Goal: Task Accomplishment & Management: Complete application form

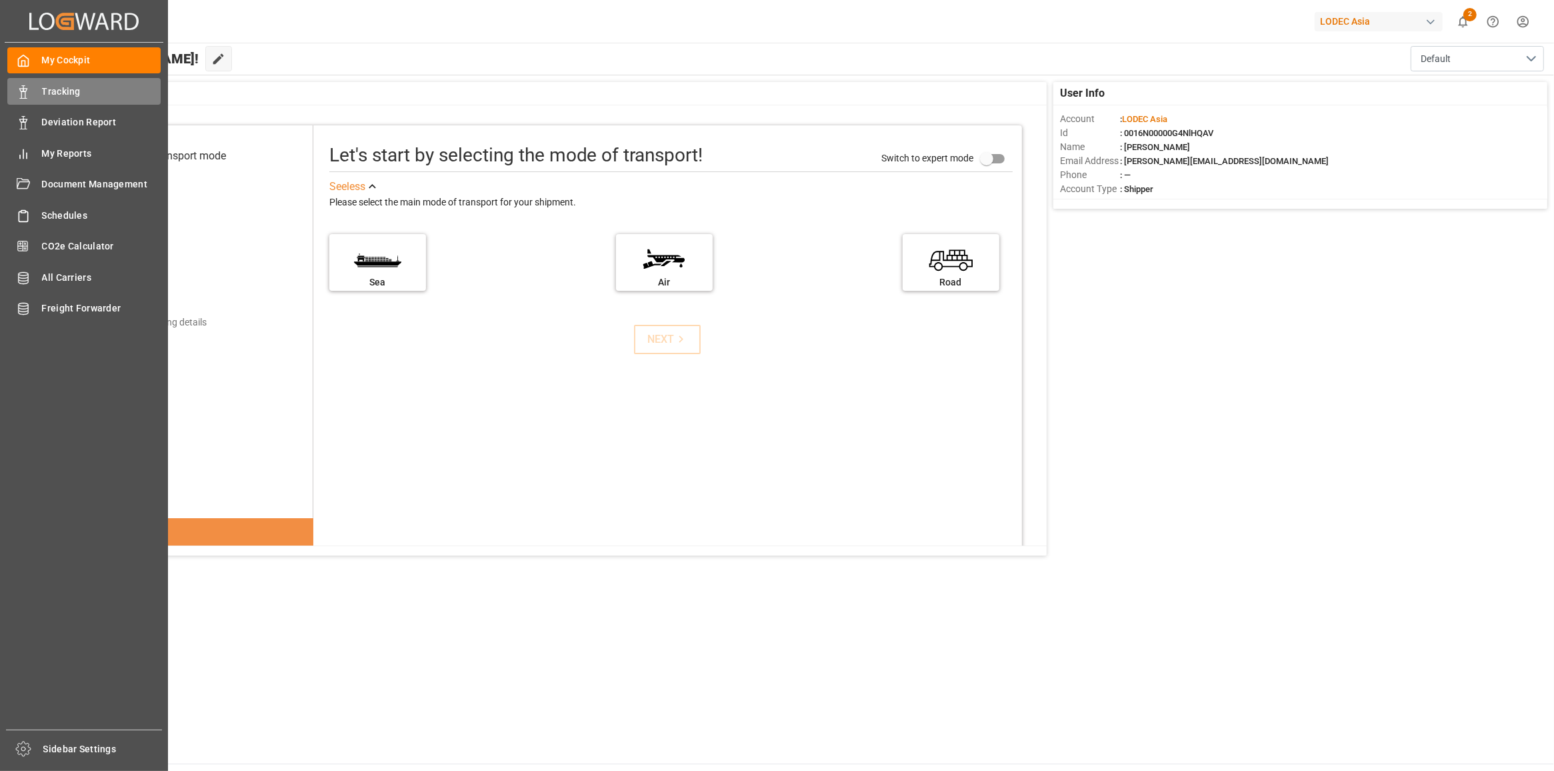
click at [20, 87] on icon at bounding box center [23, 91] width 13 height 13
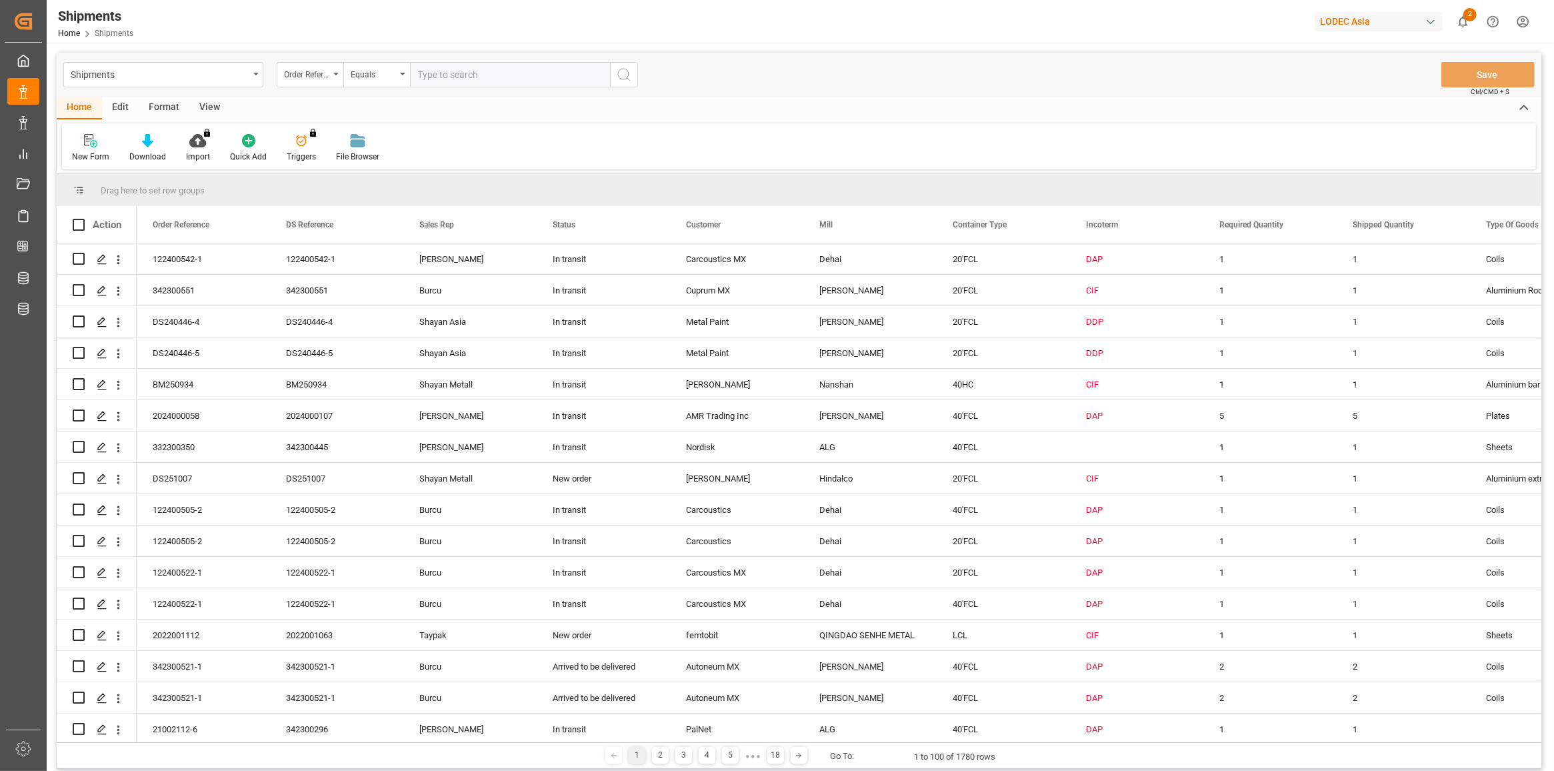
click at [85, 141] on icon at bounding box center [90, 140] width 13 height 13
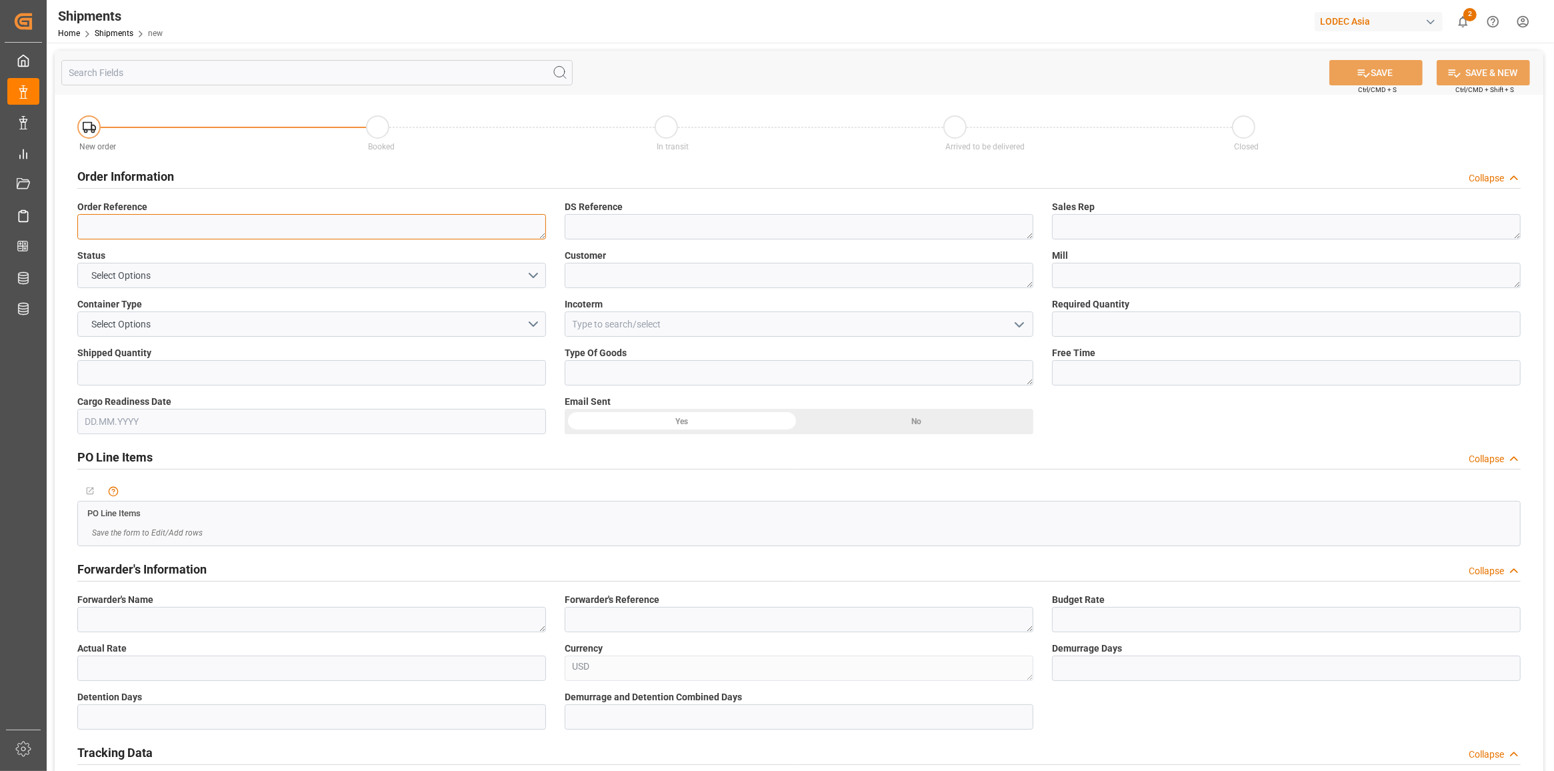
click at [311, 217] on textarea at bounding box center [311, 226] width 469 height 25
type textarea "342300587"
type textarea "B"
type textarea "Carina"
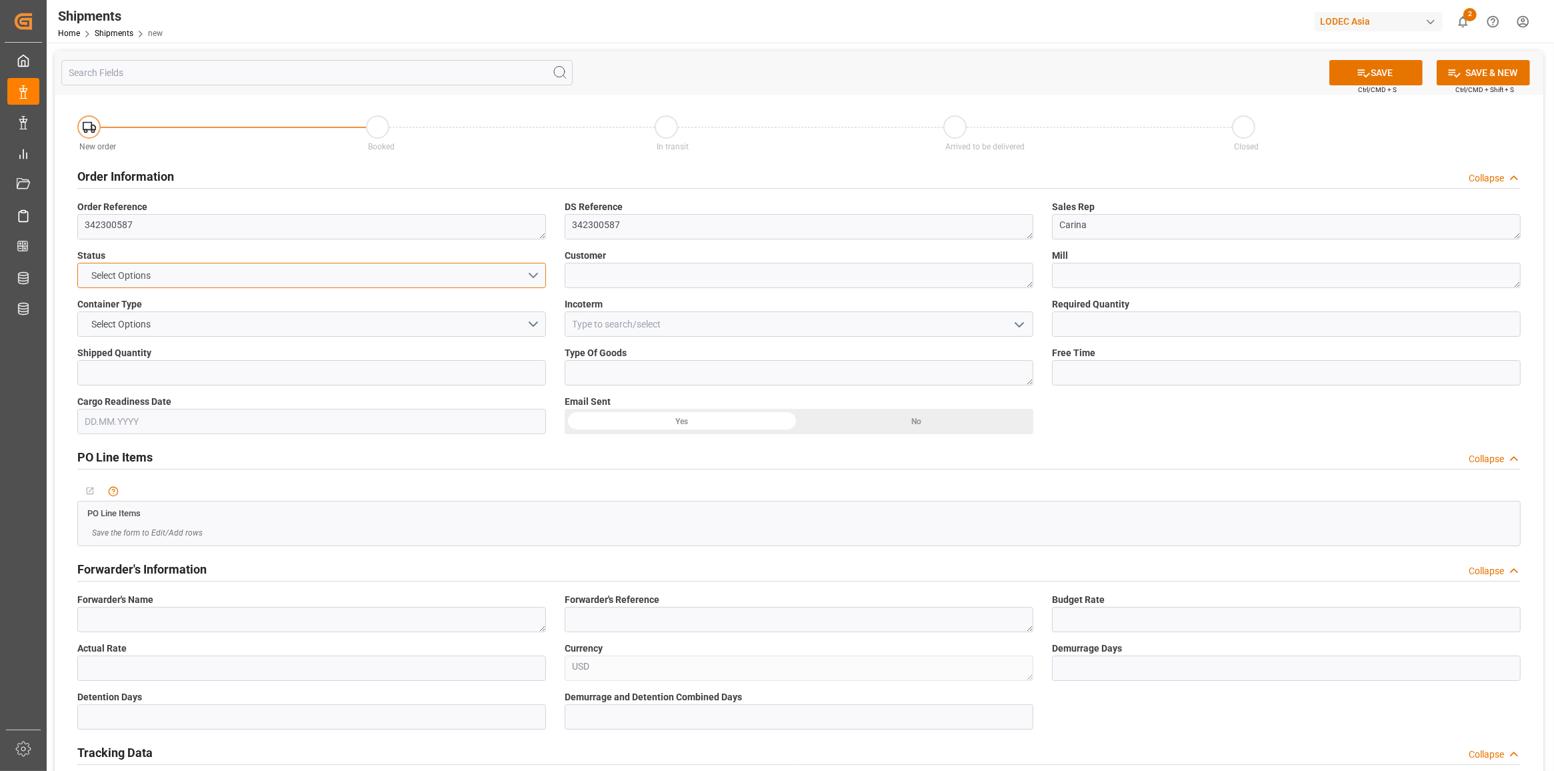
click at [494, 271] on button "Select Options" at bounding box center [311, 275] width 469 height 25
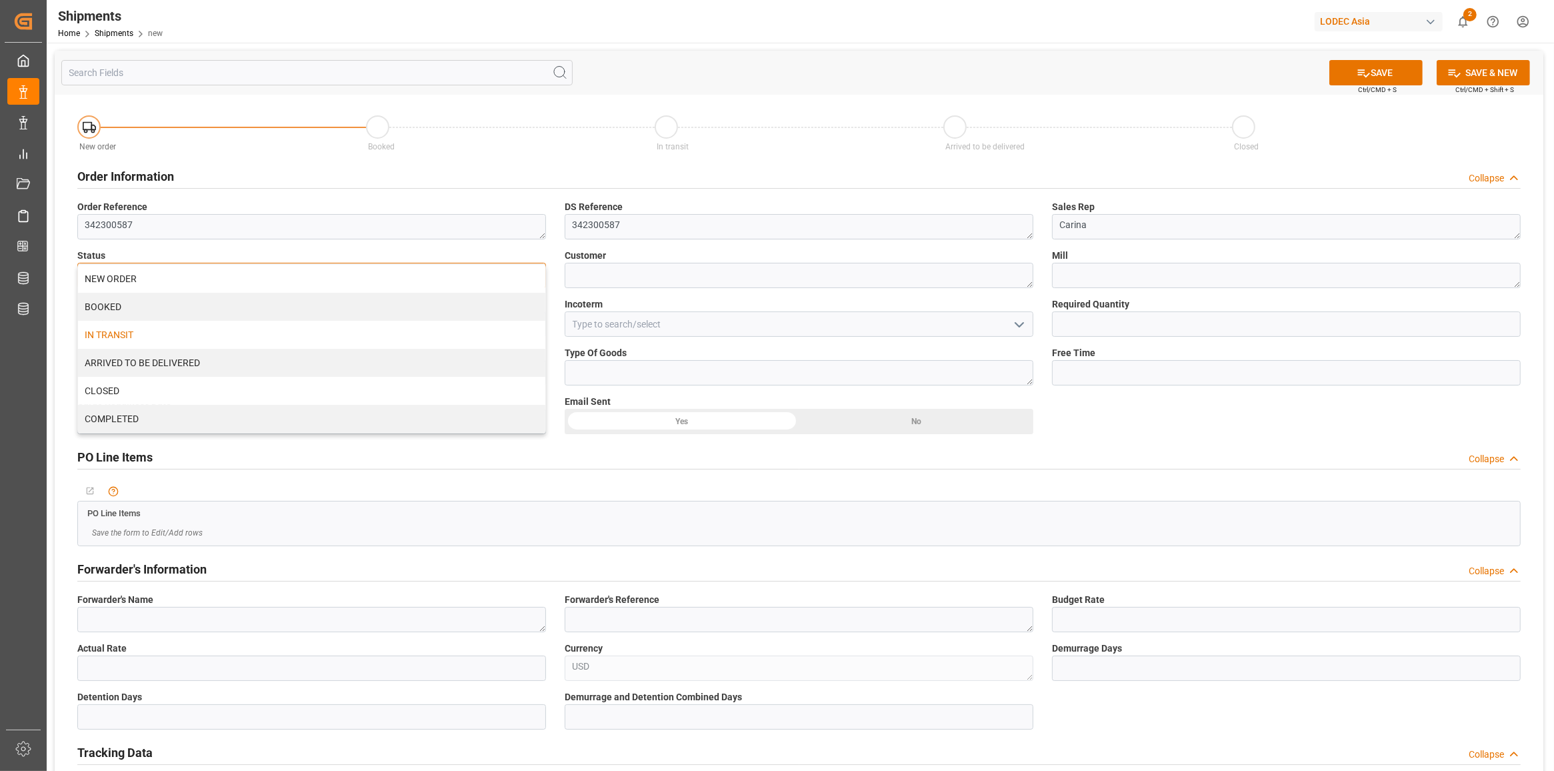
click at [233, 338] on div "IN TRANSIT" at bounding box center [311, 335] width 467 height 28
click at [645, 278] on textarea at bounding box center [799, 275] width 469 height 25
type textarea "Cuprum MX"
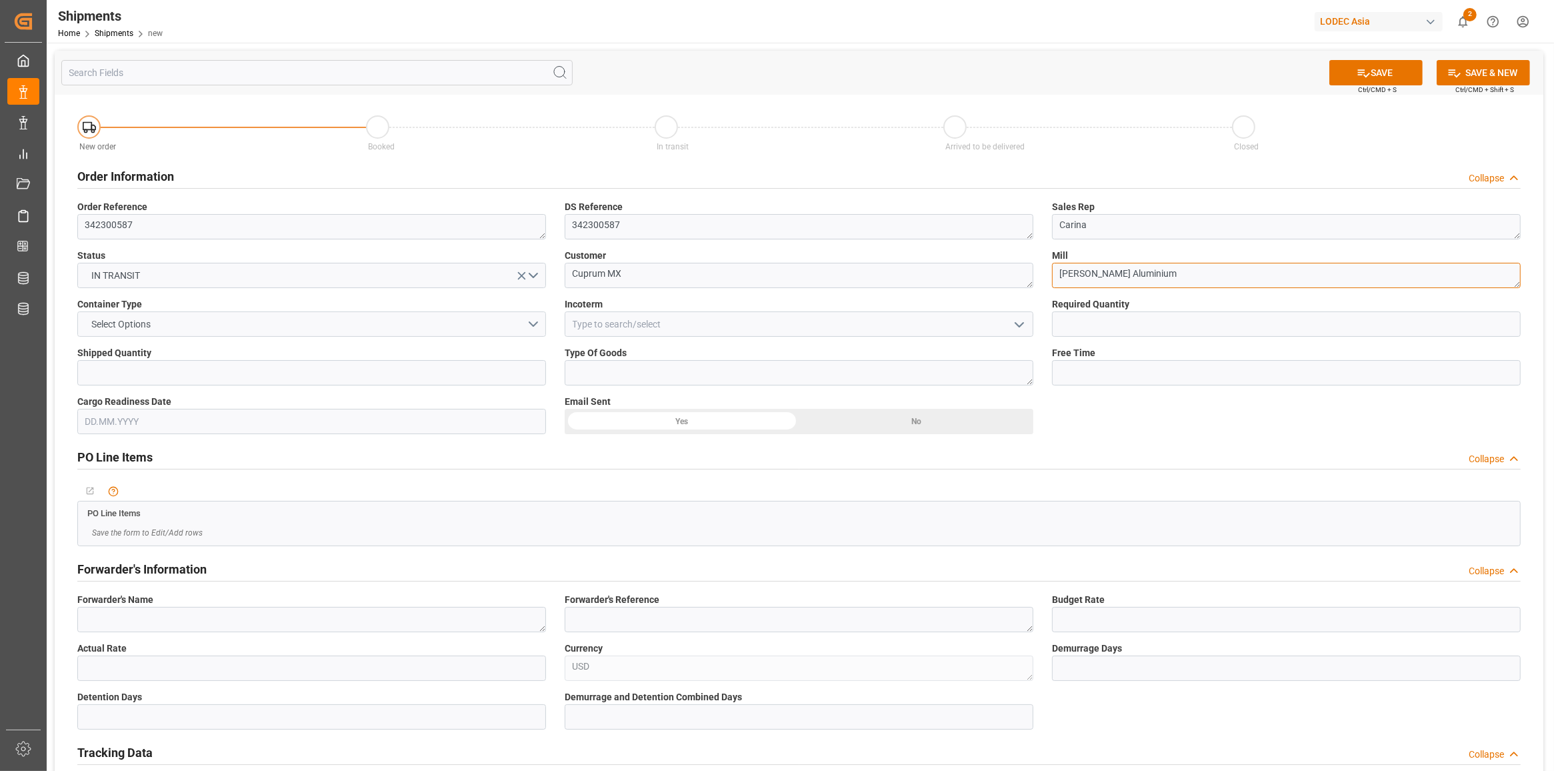
type textarea "[PERSON_NAME] Aluminium"
click at [489, 331] on button "Select Options" at bounding box center [311, 323] width 469 height 25
click at [330, 410] on div "20'FCL" at bounding box center [311, 411] width 467 height 28
click at [645, 323] on input at bounding box center [799, 323] width 469 height 25
type input "CIF"
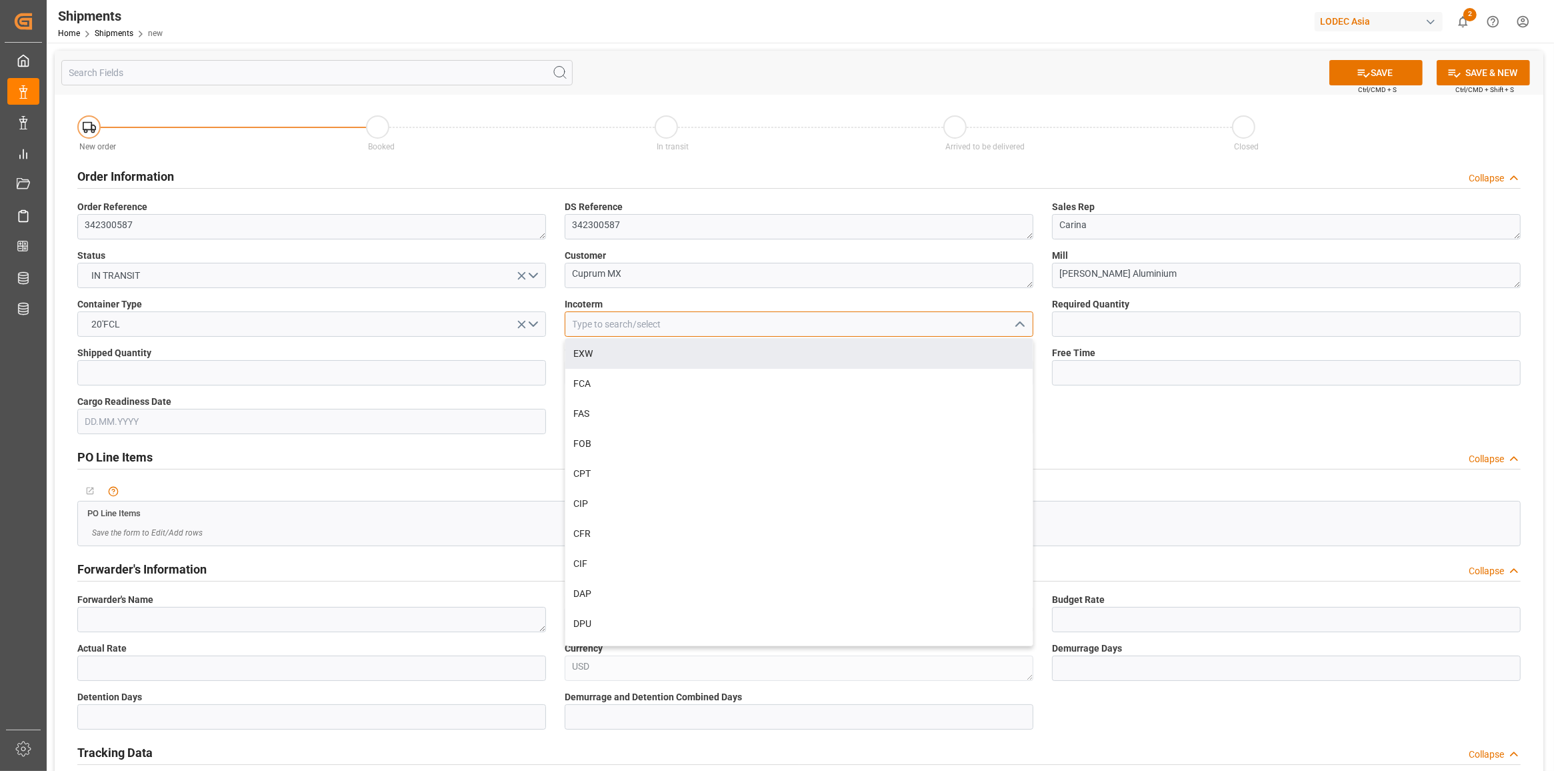
click at [735, 312] on input at bounding box center [799, 323] width 469 height 25
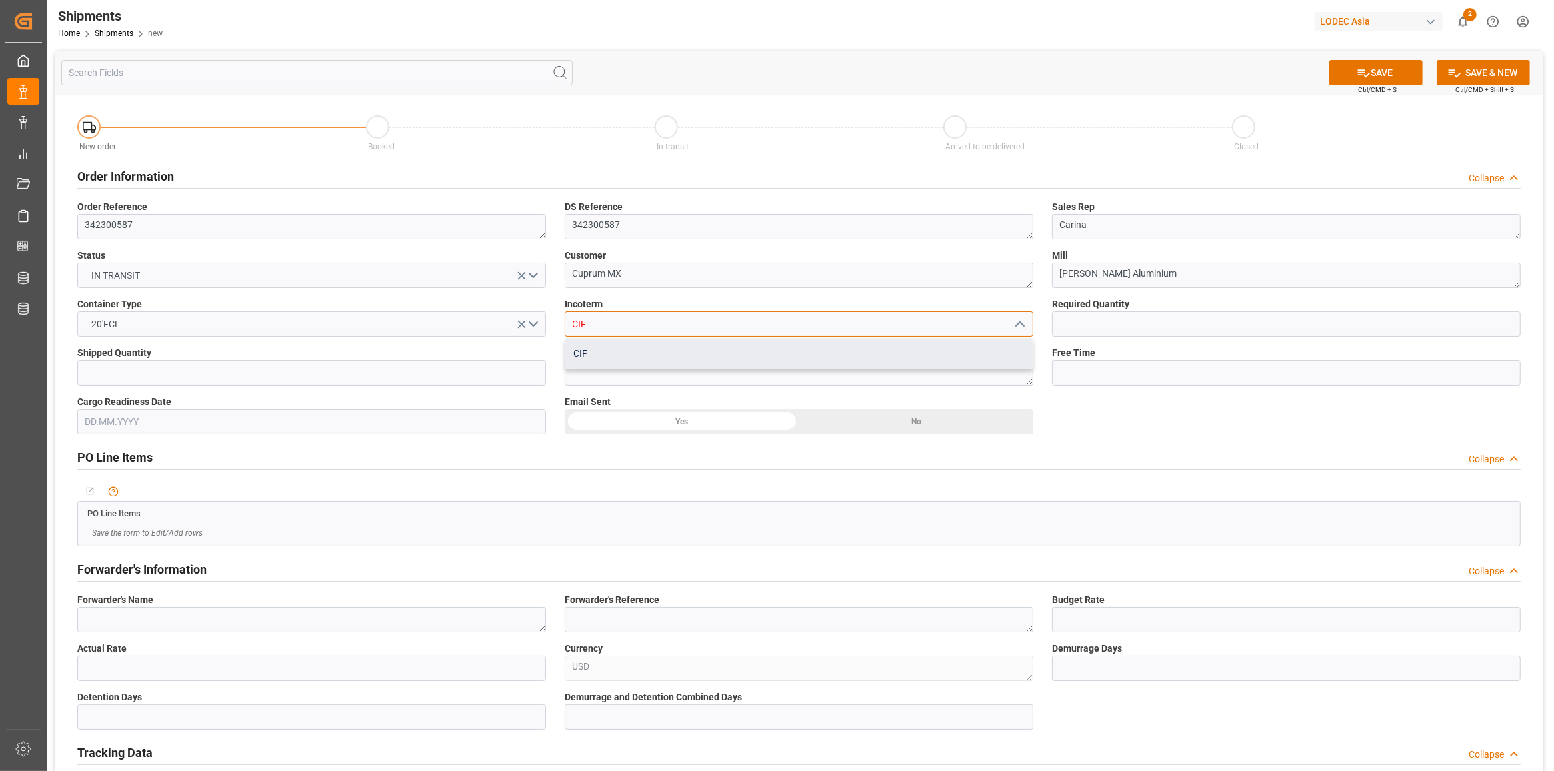
click at [727, 362] on div "CIF" at bounding box center [798, 354] width 467 height 30
type input "CIF"
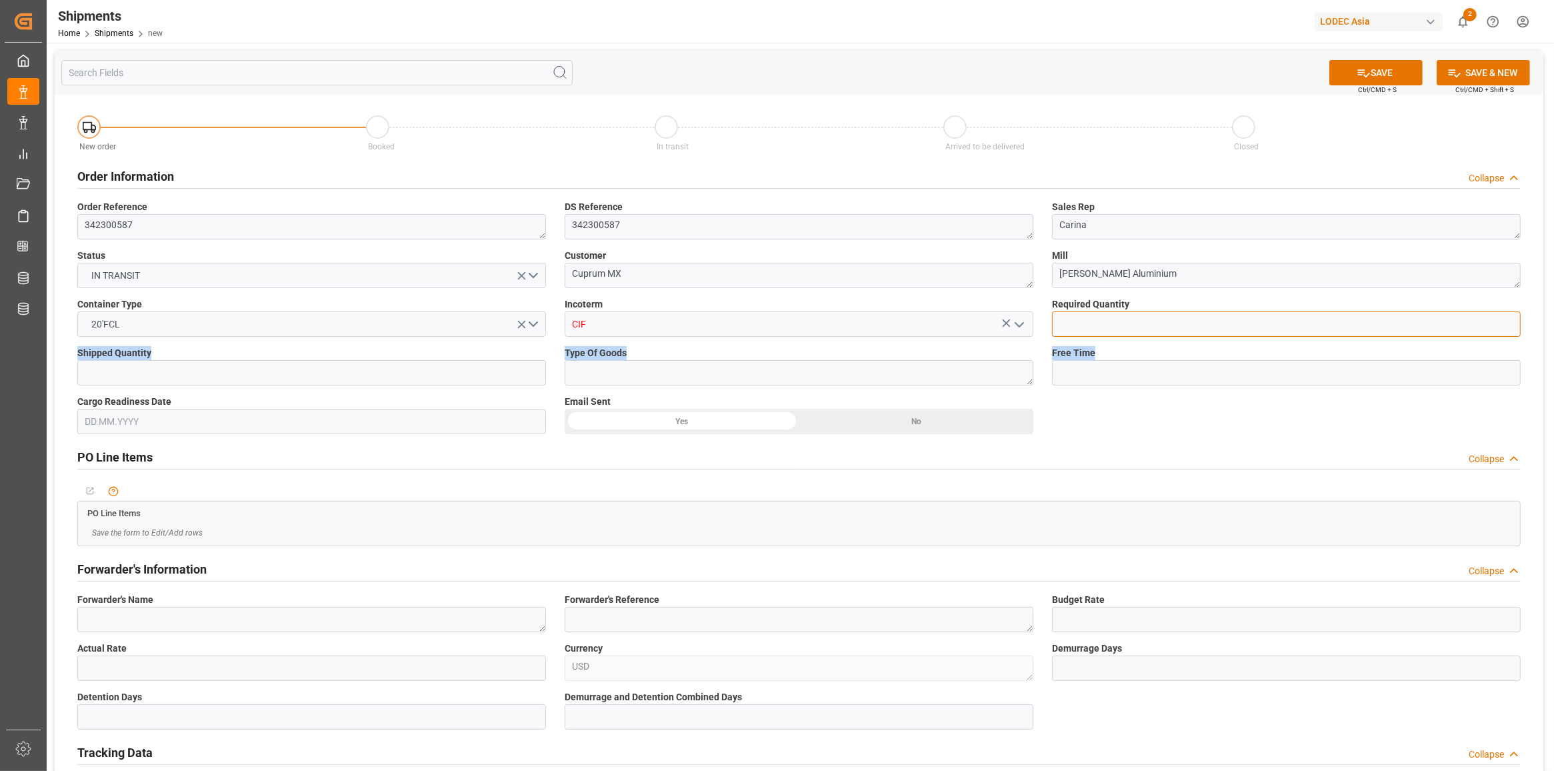
click at [1147, 325] on input "text" at bounding box center [1286, 323] width 469 height 25
type input "1"
click at [455, 379] on input "text" at bounding box center [311, 372] width 469 height 25
type input "1"
click at [634, 368] on textarea at bounding box center [799, 372] width 469 height 25
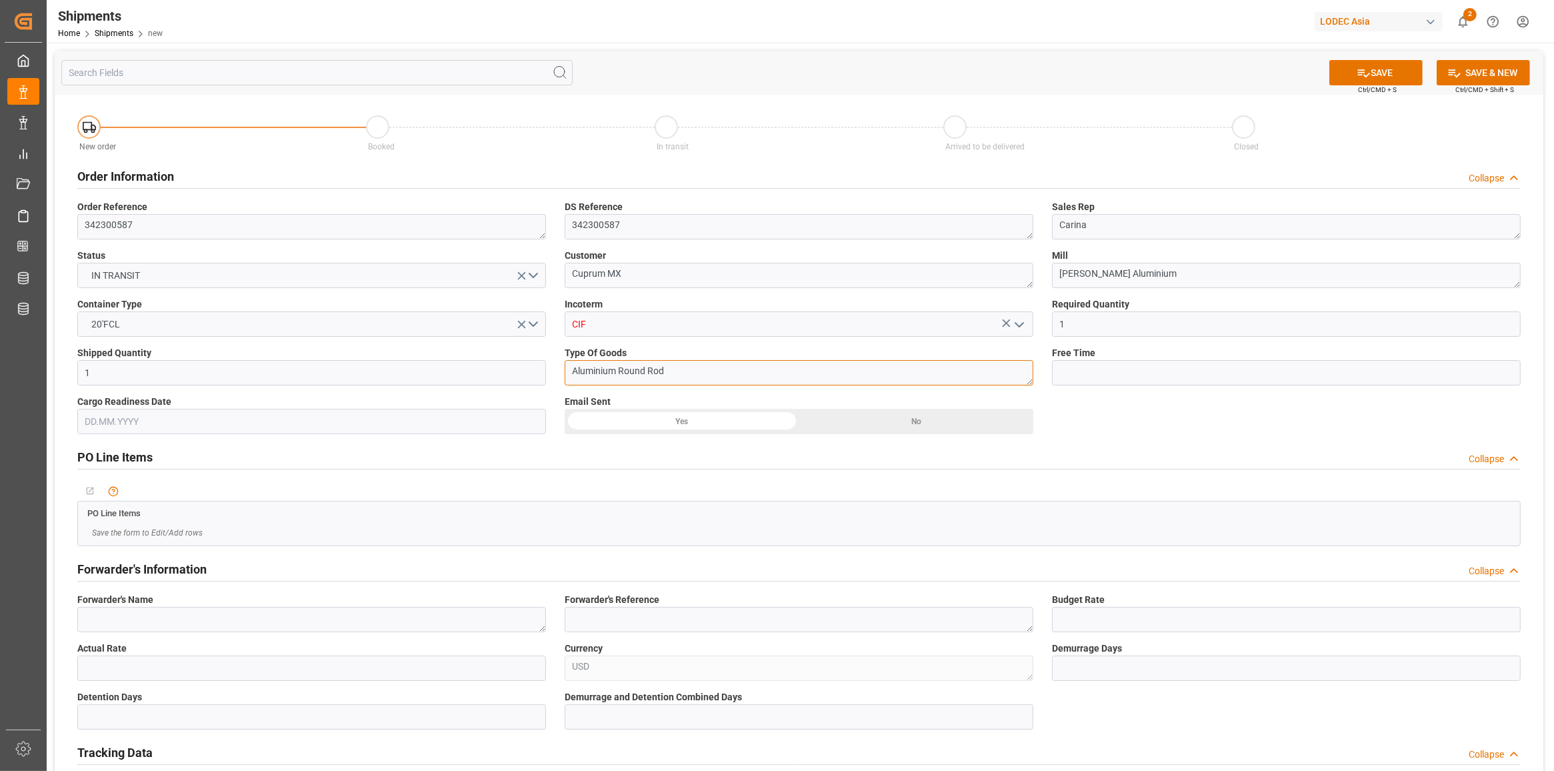
type textarea "Aluminium Round Rod"
type input "10"
click at [174, 618] on textarea at bounding box center [311, 619] width 469 height 25
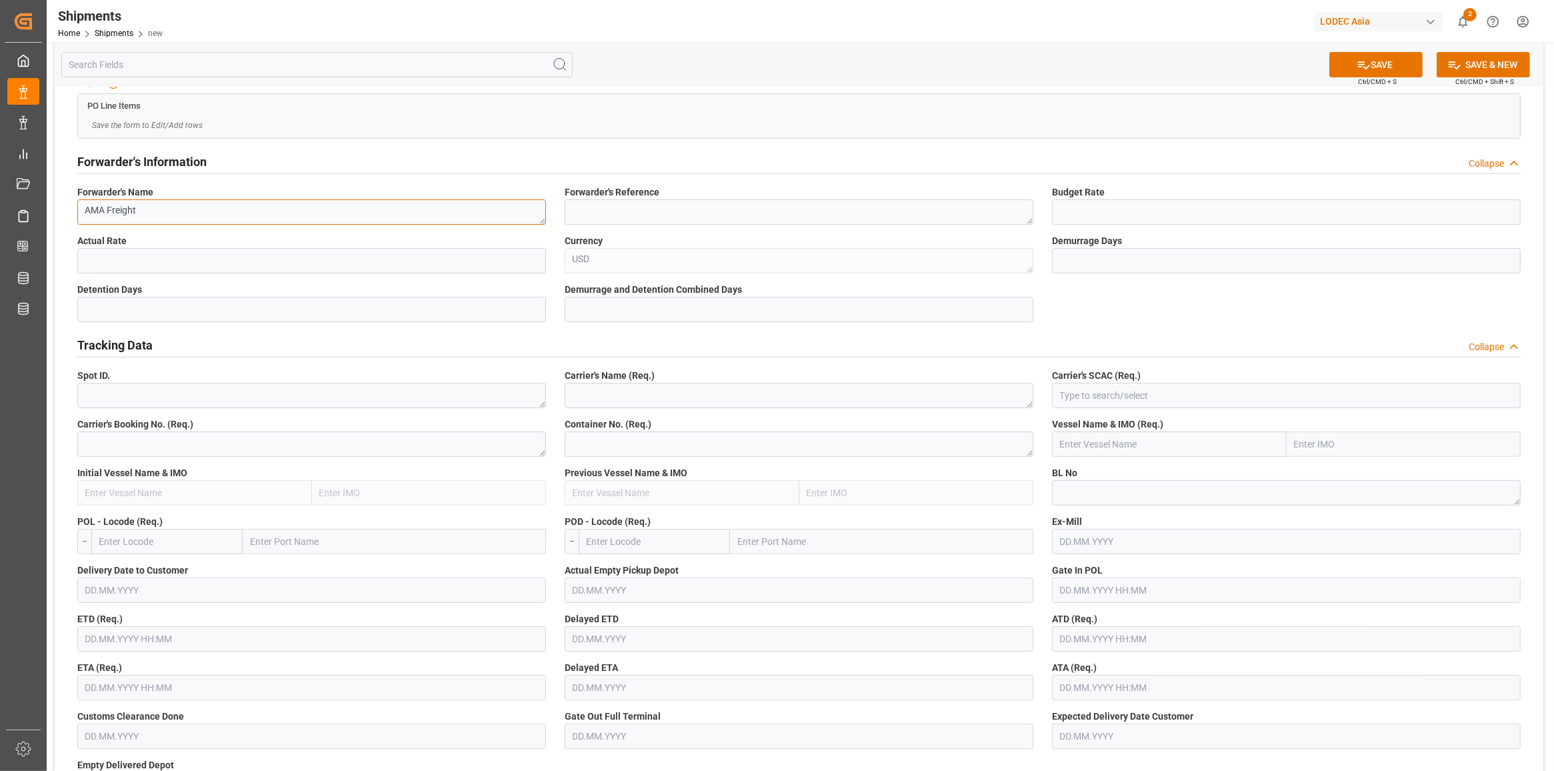
scroll to position [417, 0]
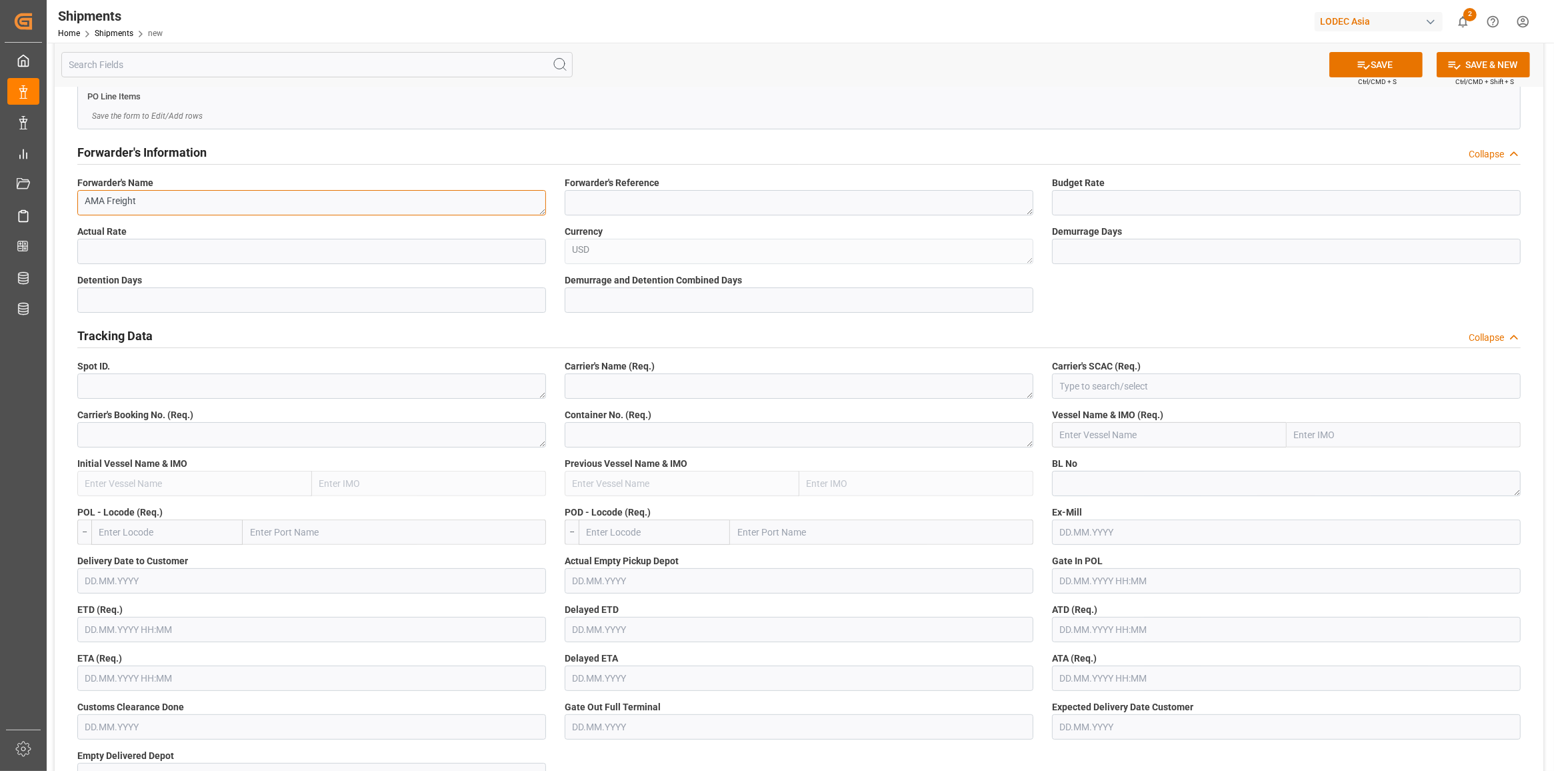
type textarea "AMA Freight"
click at [253, 442] on textarea at bounding box center [311, 434] width 469 height 25
paste textarea "CSI0171507"
type textarea "CSI0171507"
click at [1085, 491] on textarea at bounding box center [1286, 483] width 469 height 25
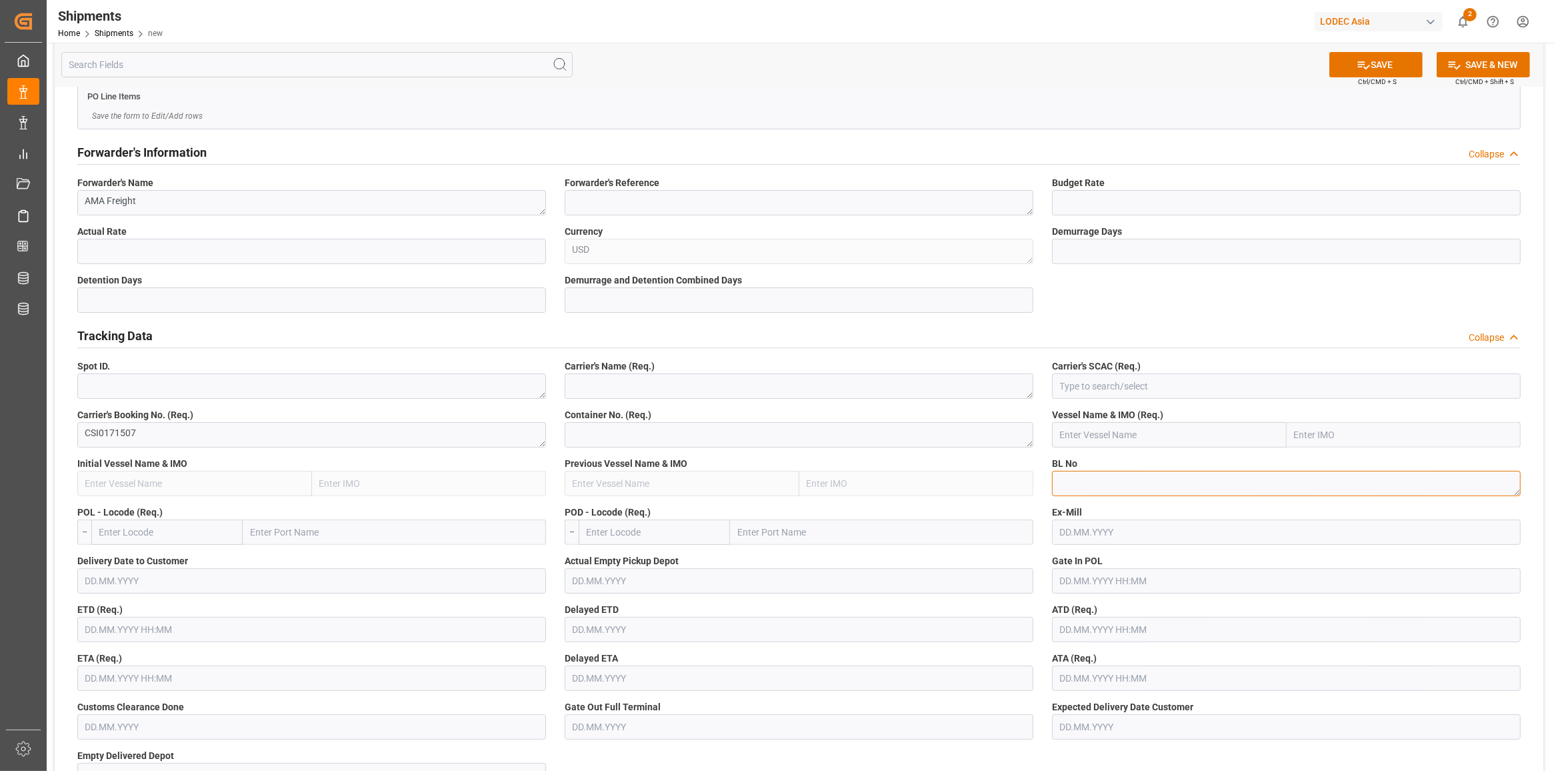
paste textarea "CSI0171507"
type textarea "CSI0171507"
click at [612, 389] on textarea at bounding box center [799, 385] width 469 height 25
type textarea "CMA"
click at [1193, 374] on input at bounding box center [1286, 385] width 469 height 25
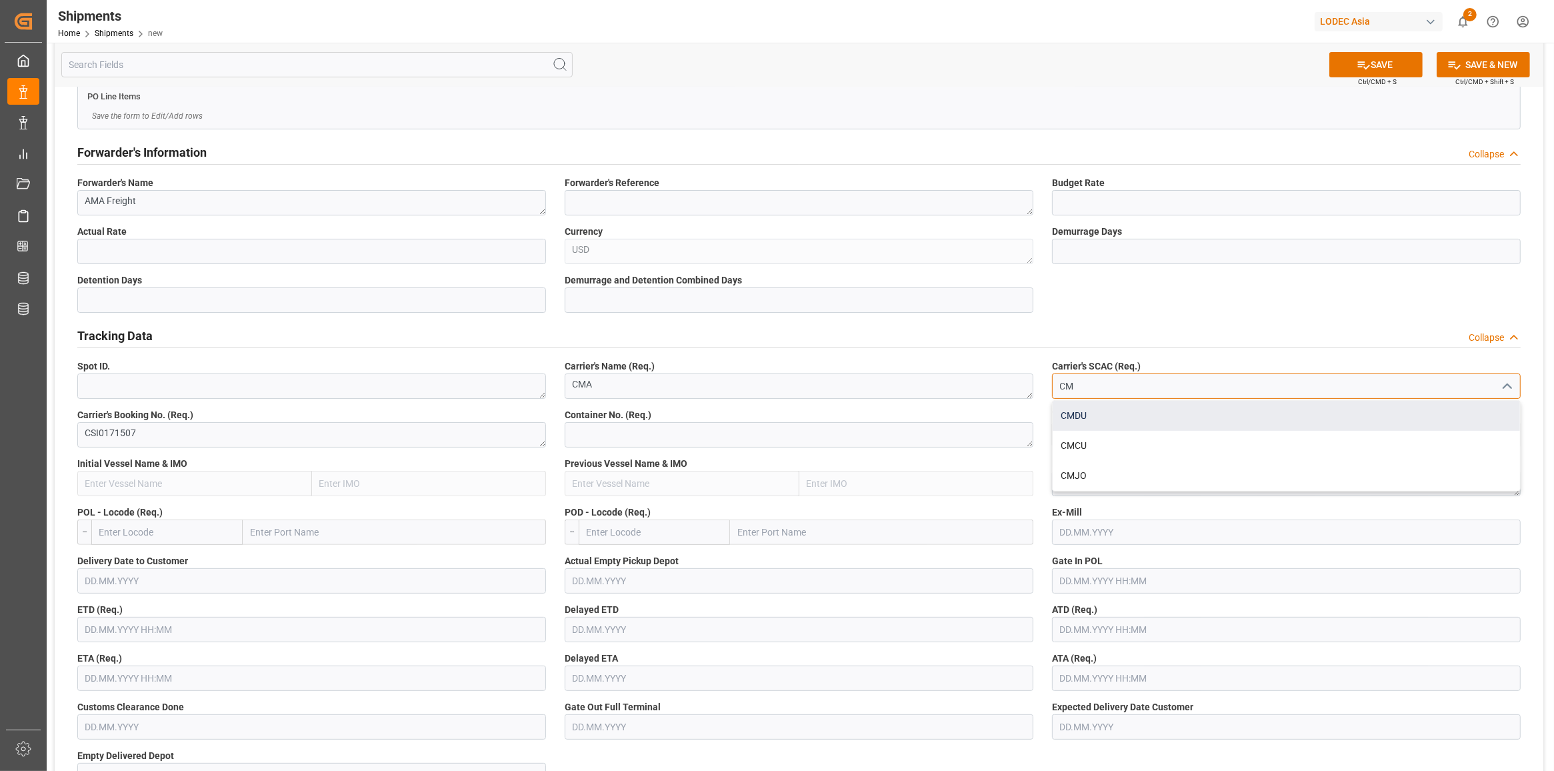
click at [1074, 420] on div "CMDU" at bounding box center [1286, 416] width 467 height 30
type input "CMDU"
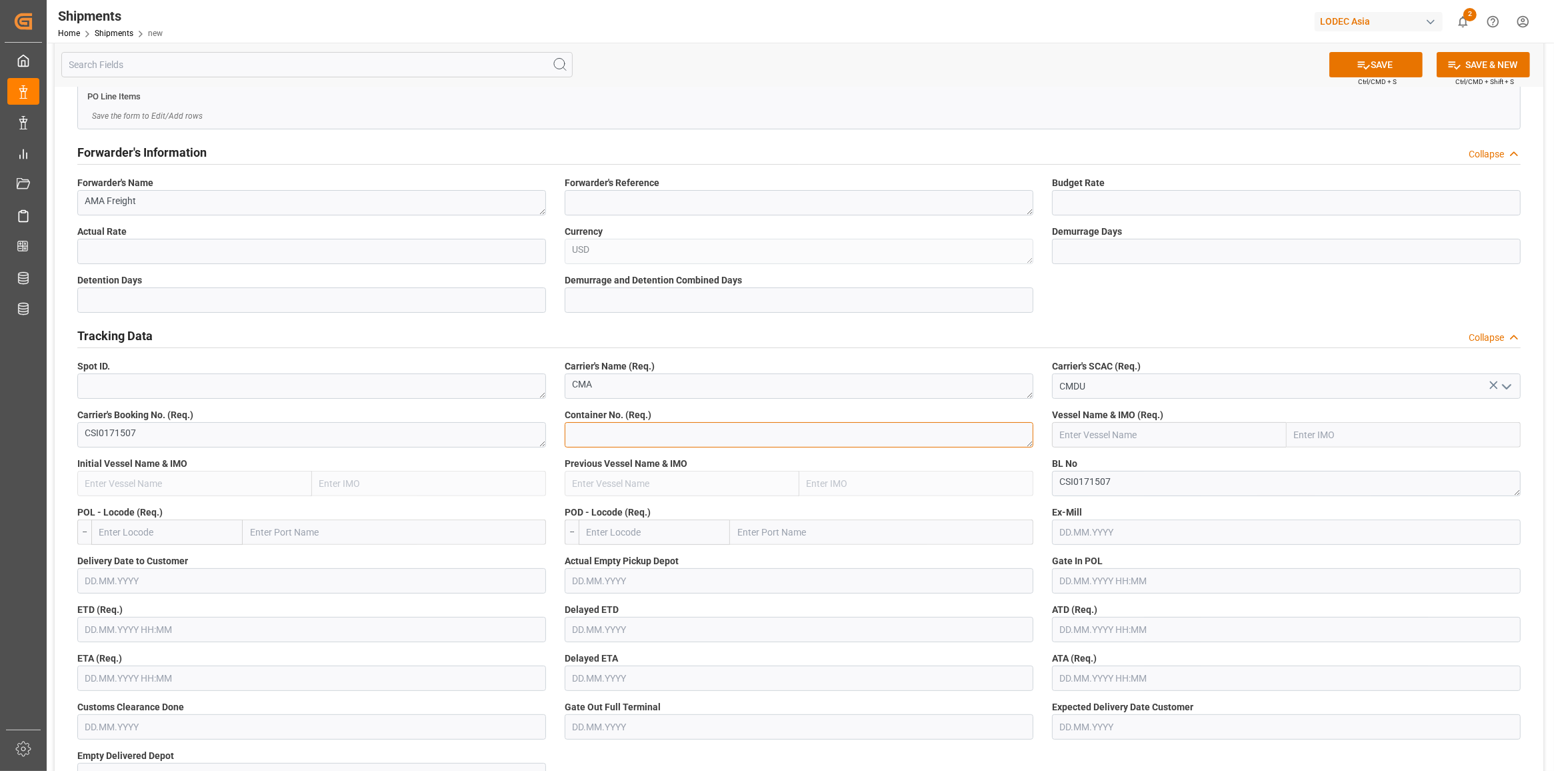
click at [771, 425] on textarea at bounding box center [799, 434] width 469 height 25
click at [735, 433] on textarea at bounding box center [799, 434] width 469 height 25
paste textarea "TCLU3731835"
type textarea "TCLU3731835"
click at [1107, 441] on input "text" at bounding box center [1169, 434] width 235 height 25
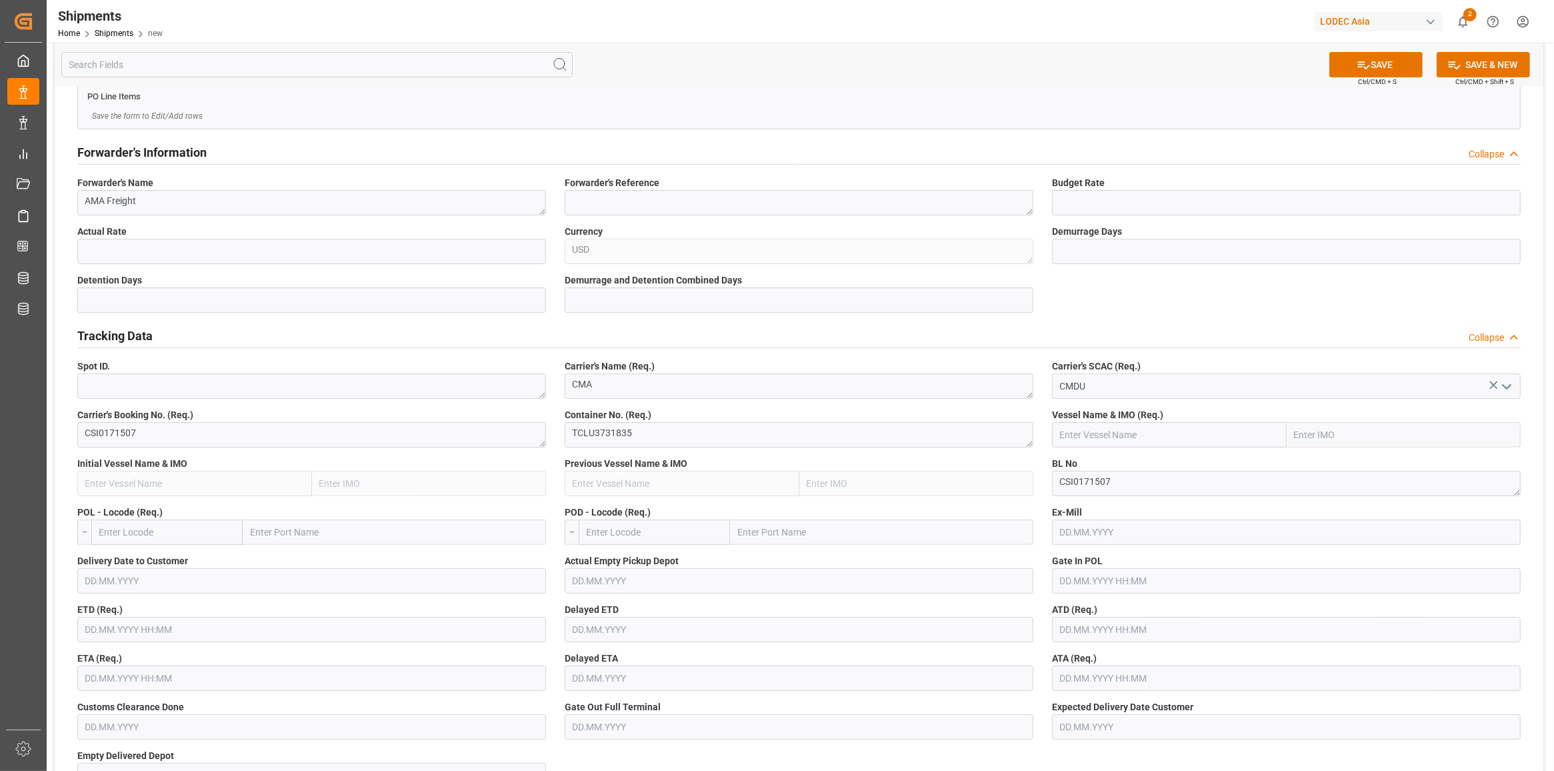
click at [1108, 435] on input "text" at bounding box center [1169, 434] width 235 height 25
paste input "Accessible text CMA CGM RIGOLETTO"
drag, startPoint x: 1127, startPoint y: 437, endPoint x: 981, endPoint y: 440, distance: 146.7
click at [1077, 471] on div "CMA CGM Rigoletto - 9299654" at bounding box center [1123, 464] width 140 height 30
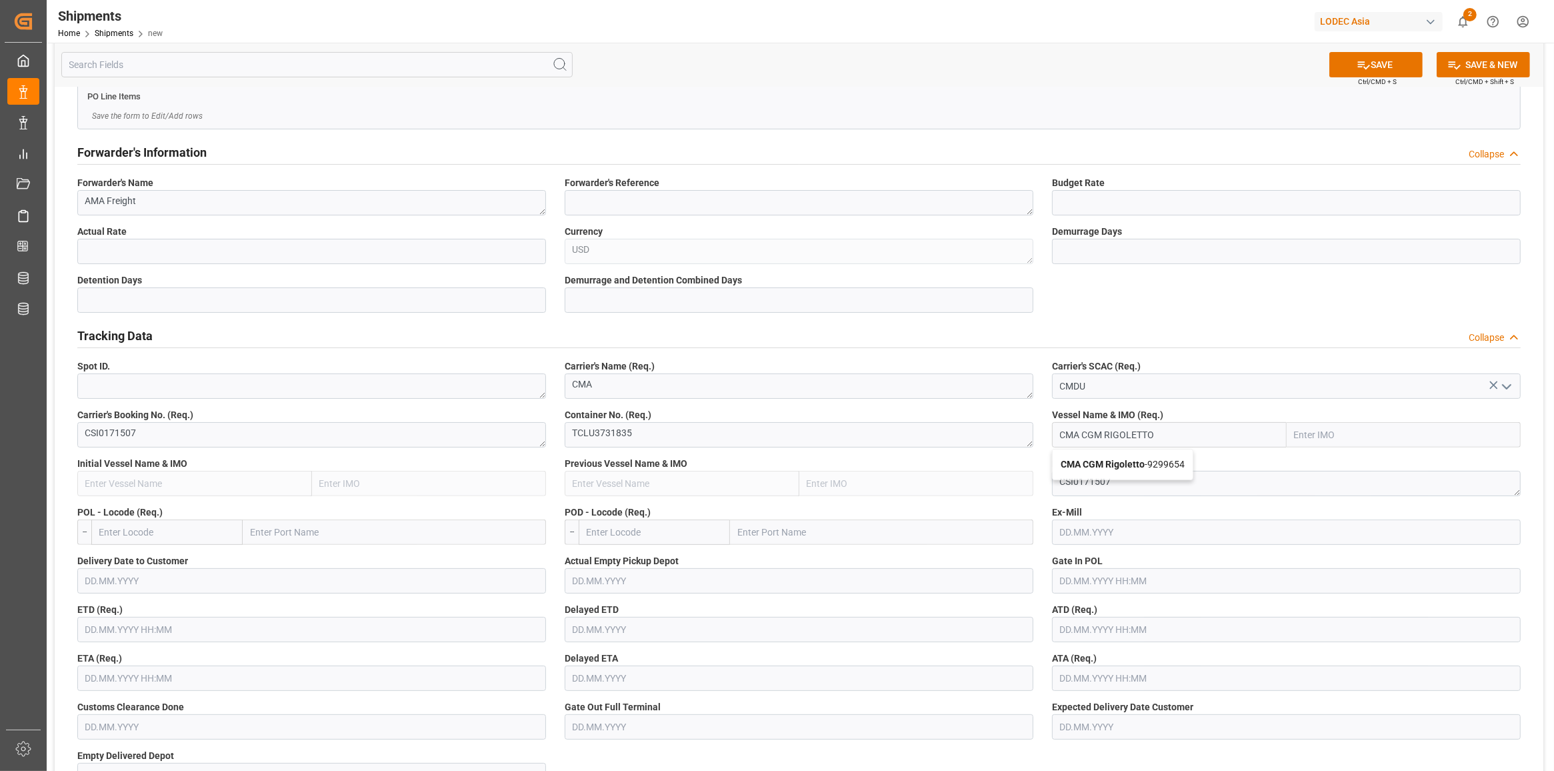
type input "CMA CGM Rigoletto"
type input "9299654"
type input "CMA CGM Rigoletto"
click at [135, 531] on input "text" at bounding box center [166, 531] width 151 height 25
click at [280, 538] on input "text" at bounding box center [394, 531] width 303 height 25
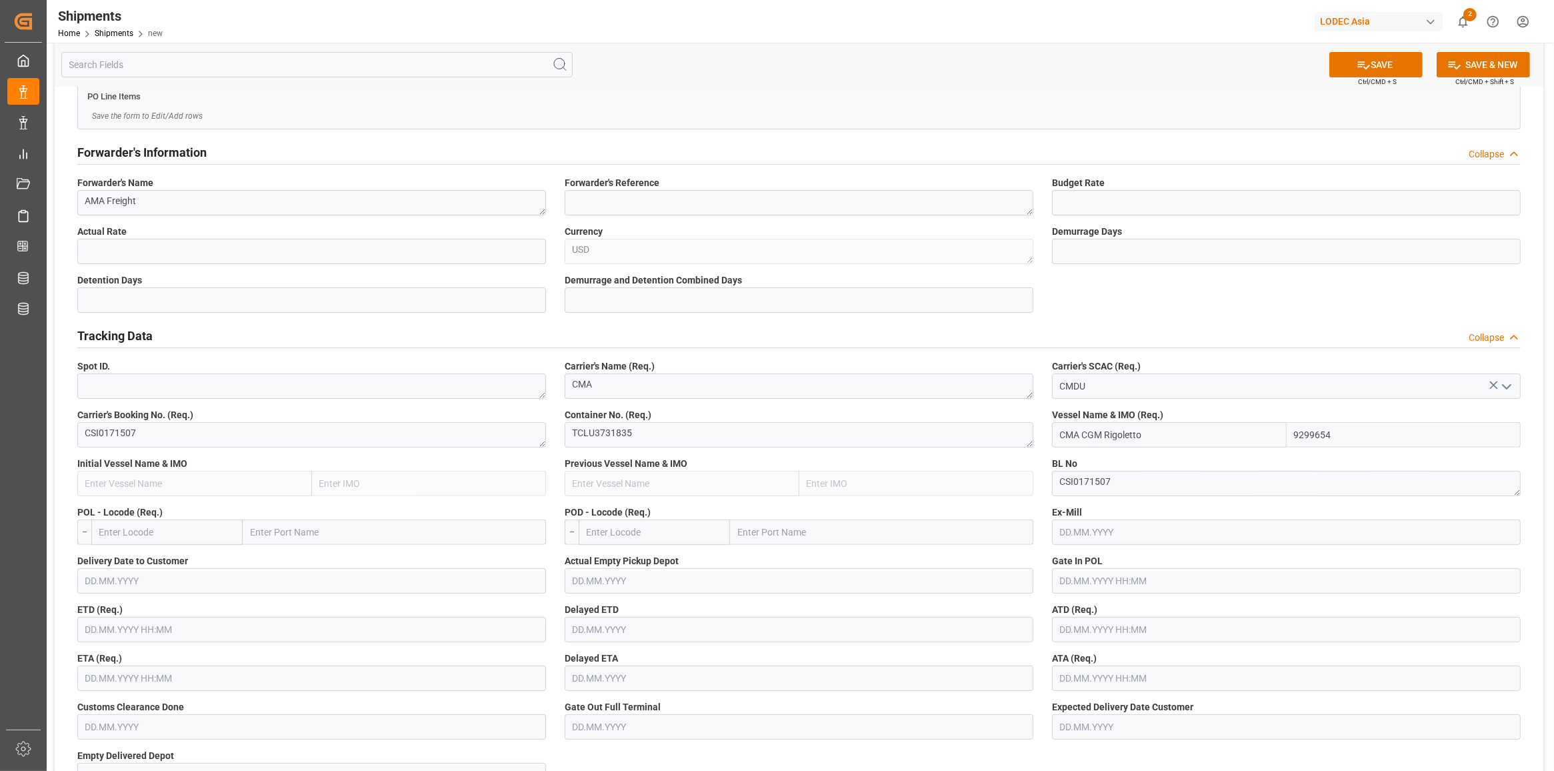
paste input "NHAVA SHEVA"
type input "NHAVA SHEVA"
click at [347, 570] on div "[PERSON_NAME] ([PERSON_NAME]) - [GEOGRAPHIC_DATA]" at bounding box center [342, 562] width 199 height 30
type input "INNSA"
type input "[PERSON_NAME] ([PERSON_NAME])"
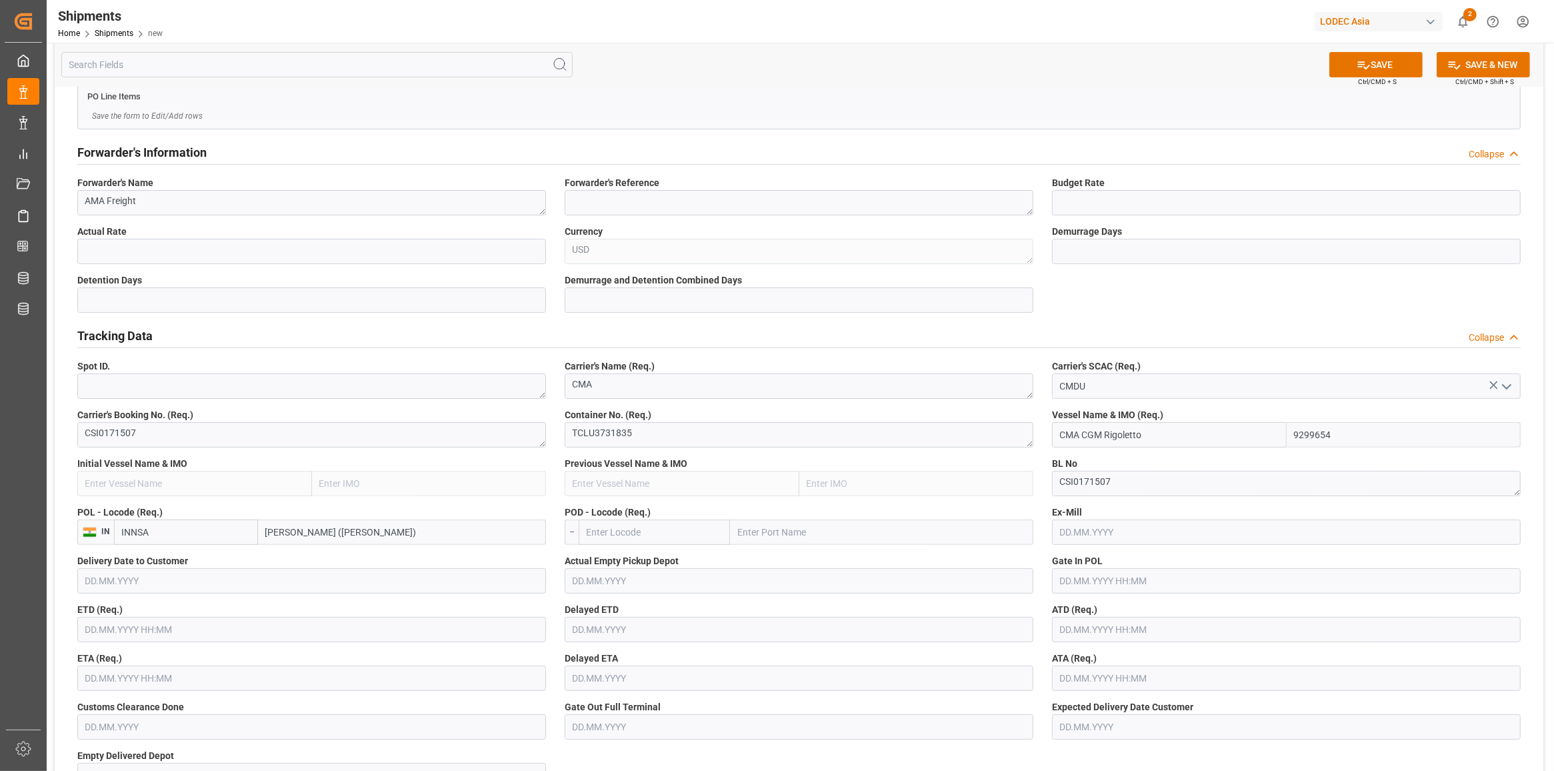
drag, startPoint x: 661, startPoint y: 521, endPoint x: 647, endPoint y: 527, distance: 15.5
click at [661, 520] on input "text" at bounding box center [654, 531] width 151 height 25
type input "MXZLO"
click at [641, 551] on div "MXZLO - [GEOGRAPHIC_DATA]" at bounding box center [627, 562] width 96 height 30
type input "Manzanillo"
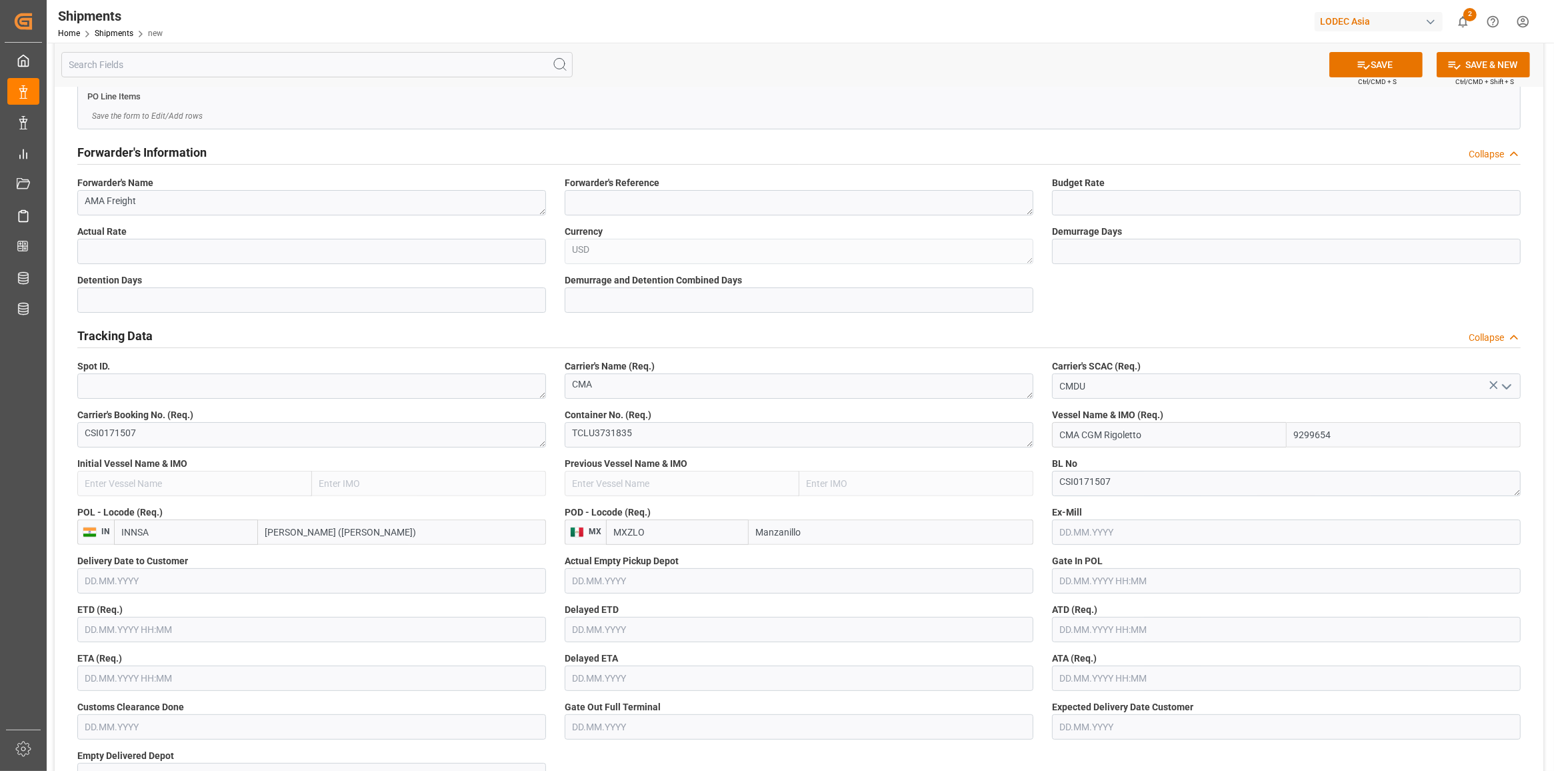
type input "MXZLO"
click at [175, 629] on input "text" at bounding box center [311, 629] width 469 height 25
type input "[DATE] 00:00"
click at [157, 687] on input "text" at bounding box center [311, 677] width 469 height 25
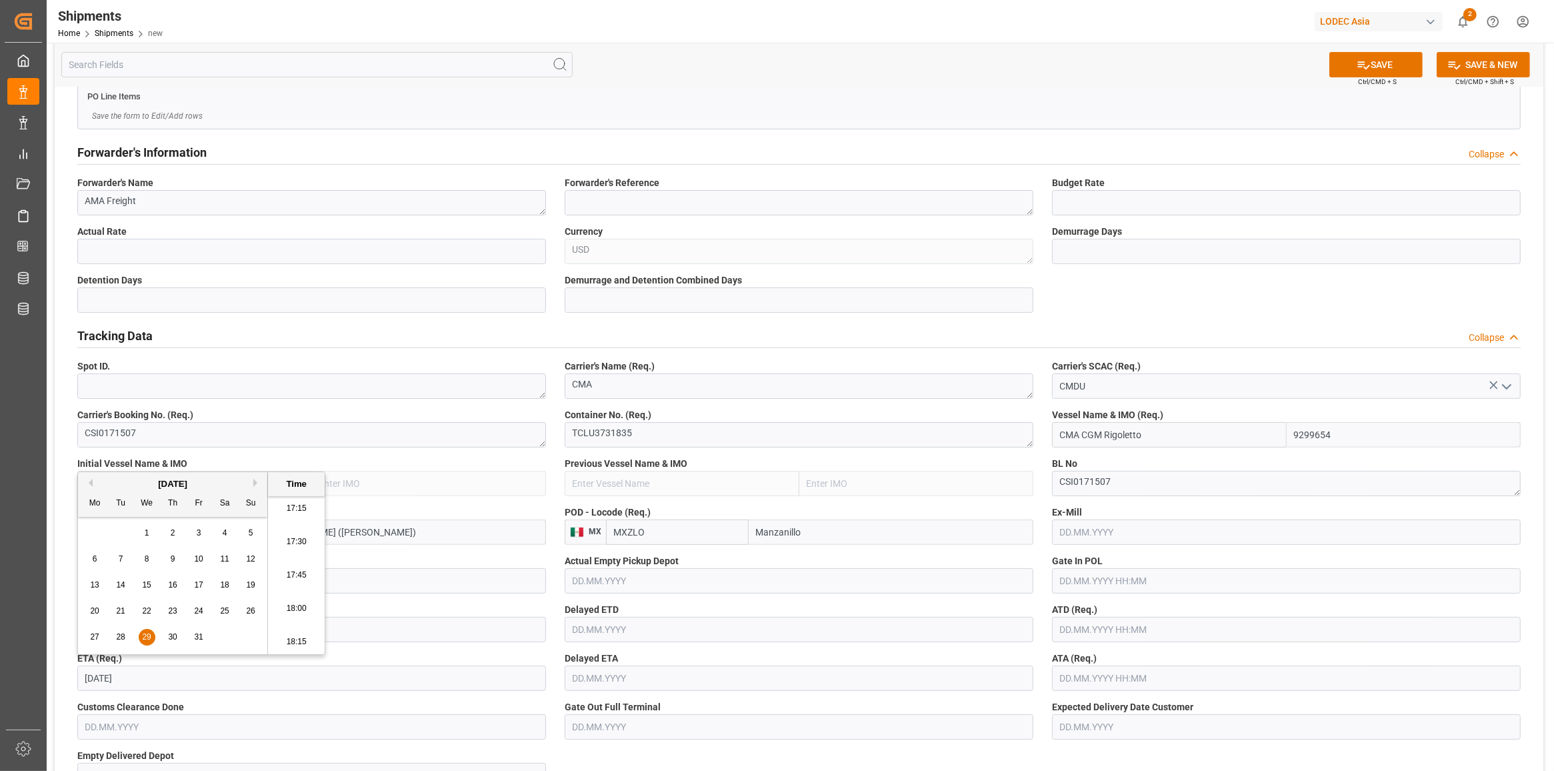
type input "[DATE] 00:00"
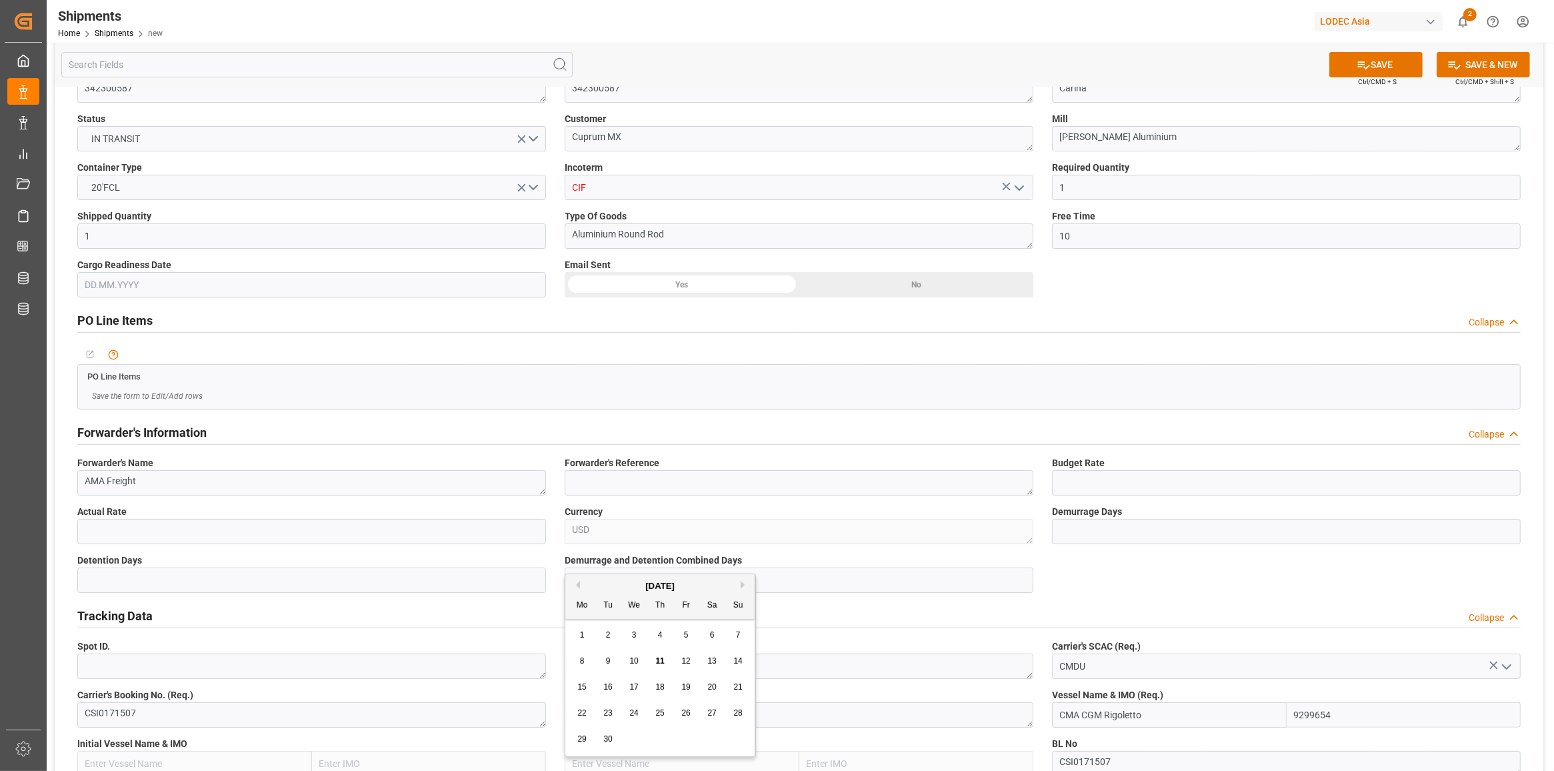
scroll to position [83, 0]
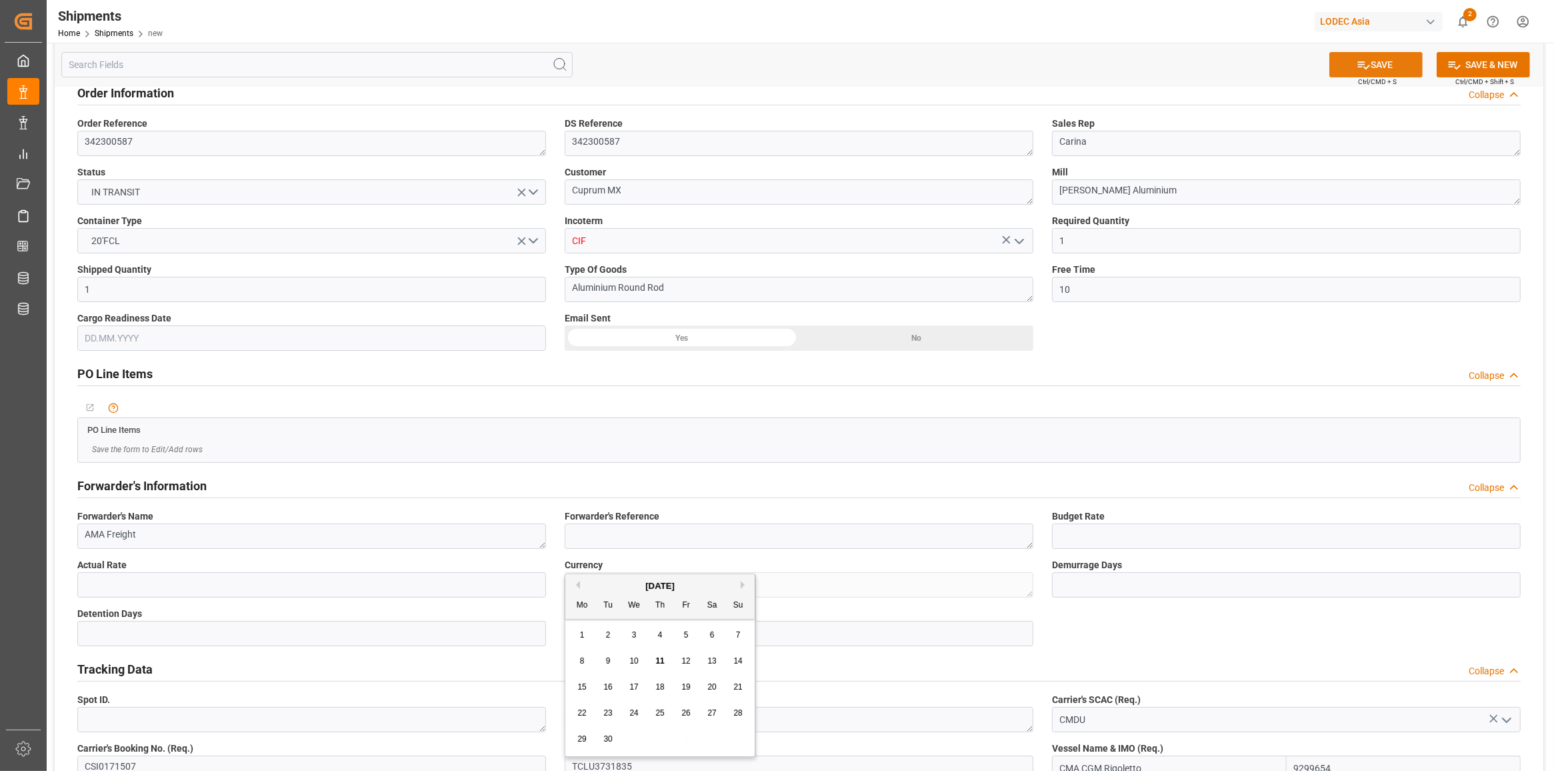
click at [1402, 71] on button "SAVE" at bounding box center [1375, 64] width 93 height 25
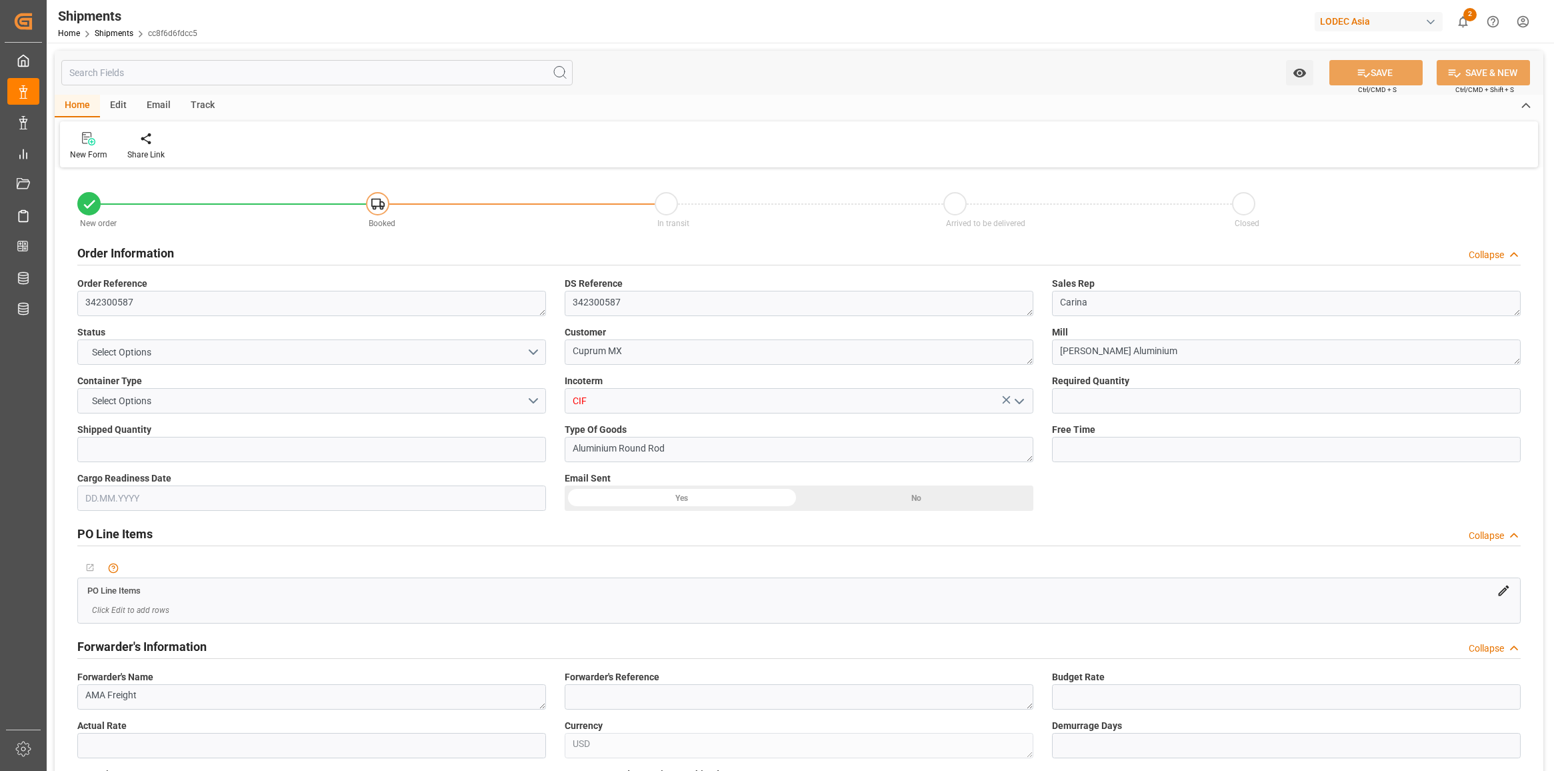
type input "1"
type input "10"
type input "9299654"
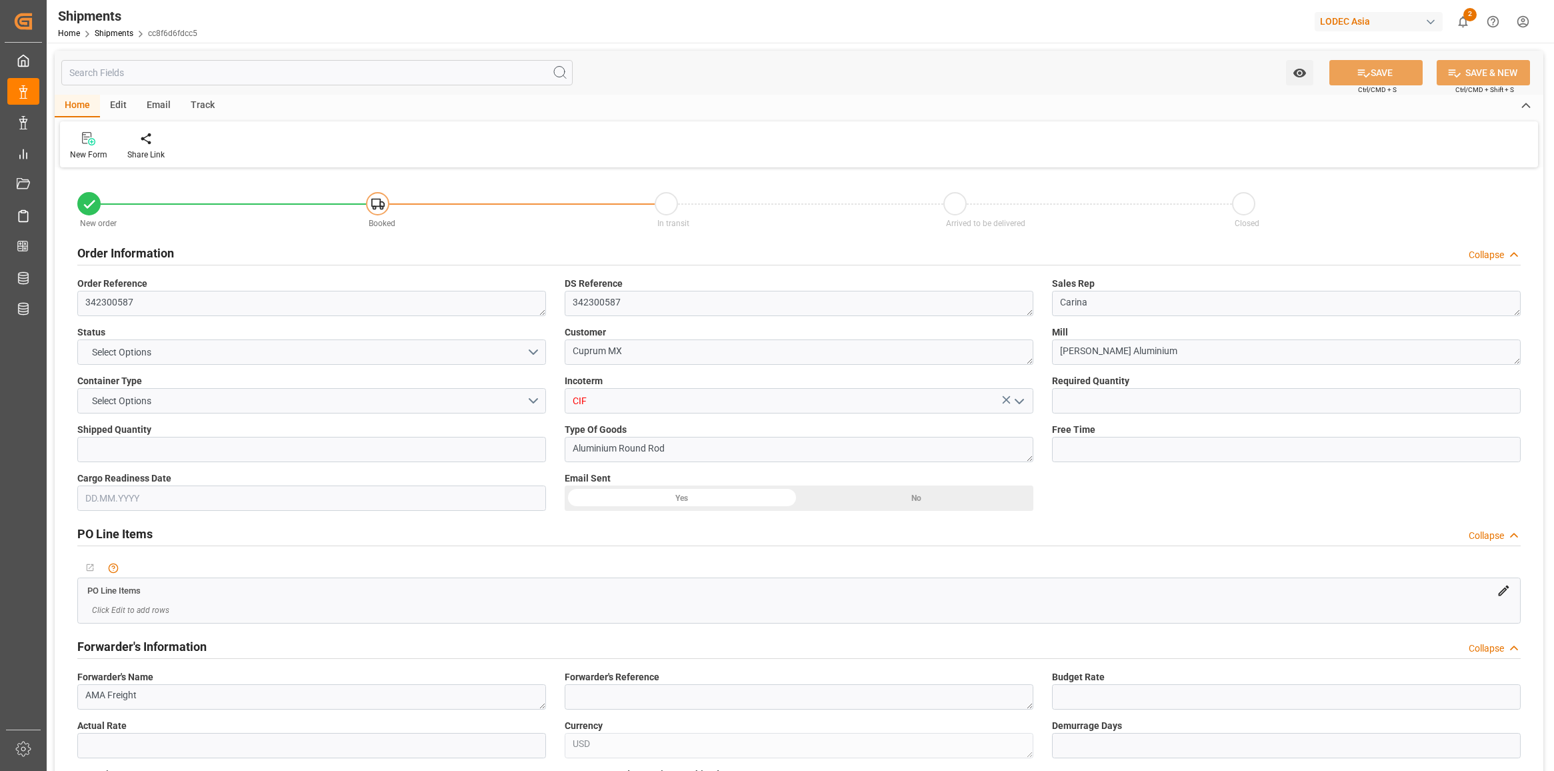
type input "INNSA"
type input "MXZLO"
type input "[DATE] 00:00"
click at [201, 101] on div "Track" at bounding box center [203, 106] width 44 height 23
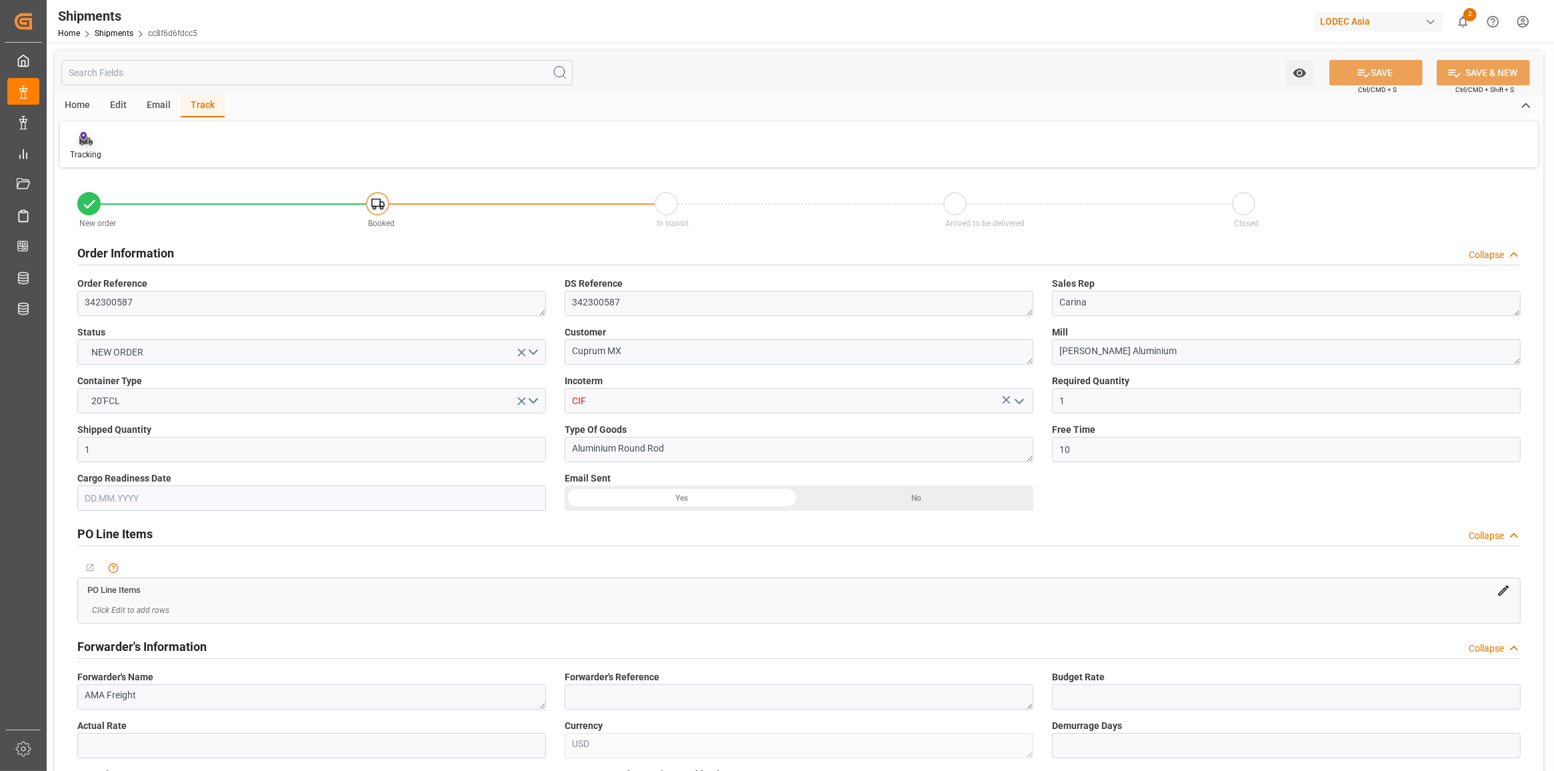
click at [104, 135] on div "Tracking" at bounding box center [85, 145] width 51 height 29
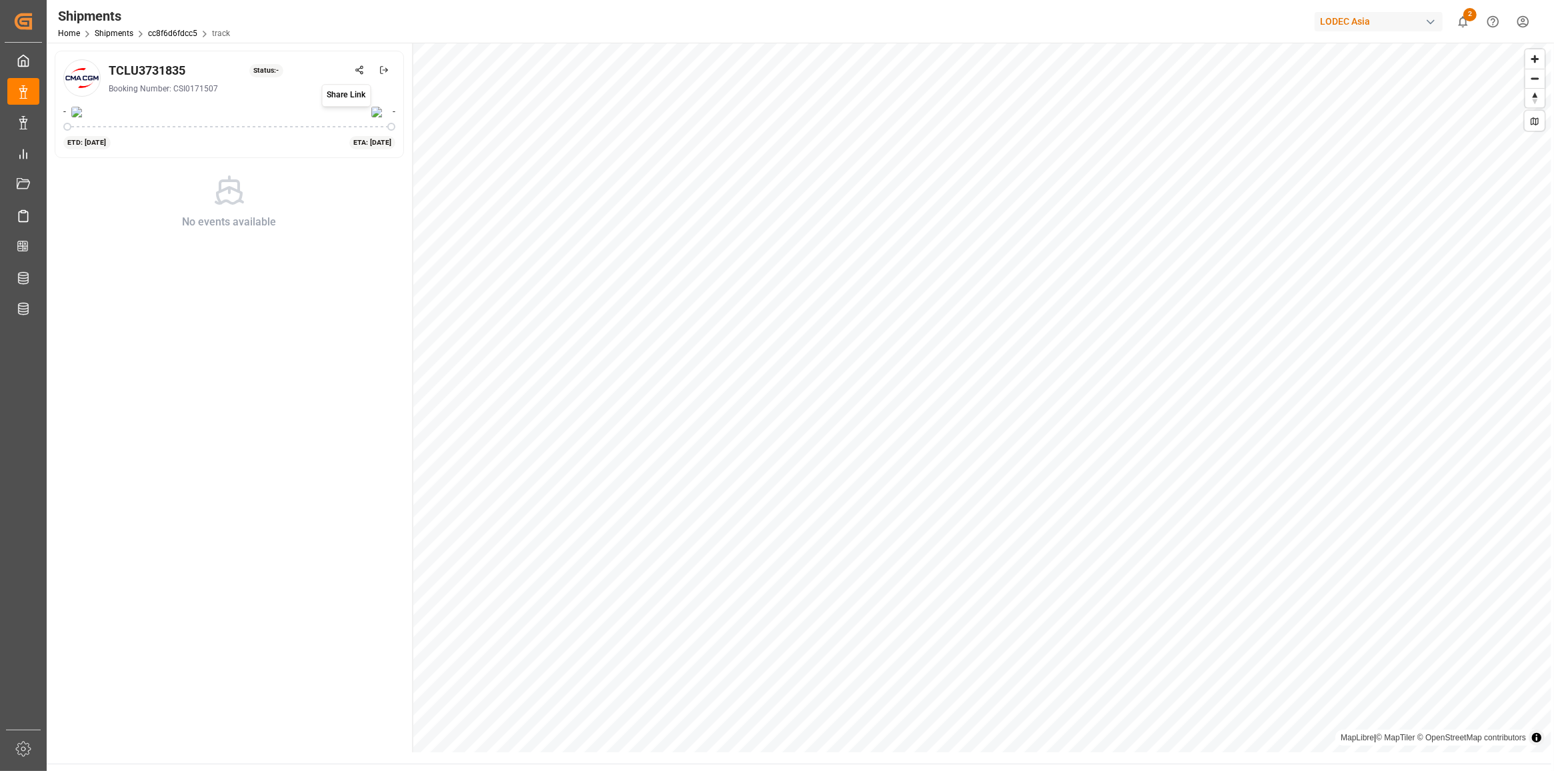
click at [359, 68] on line at bounding box center [359, 67] width 3 height 1
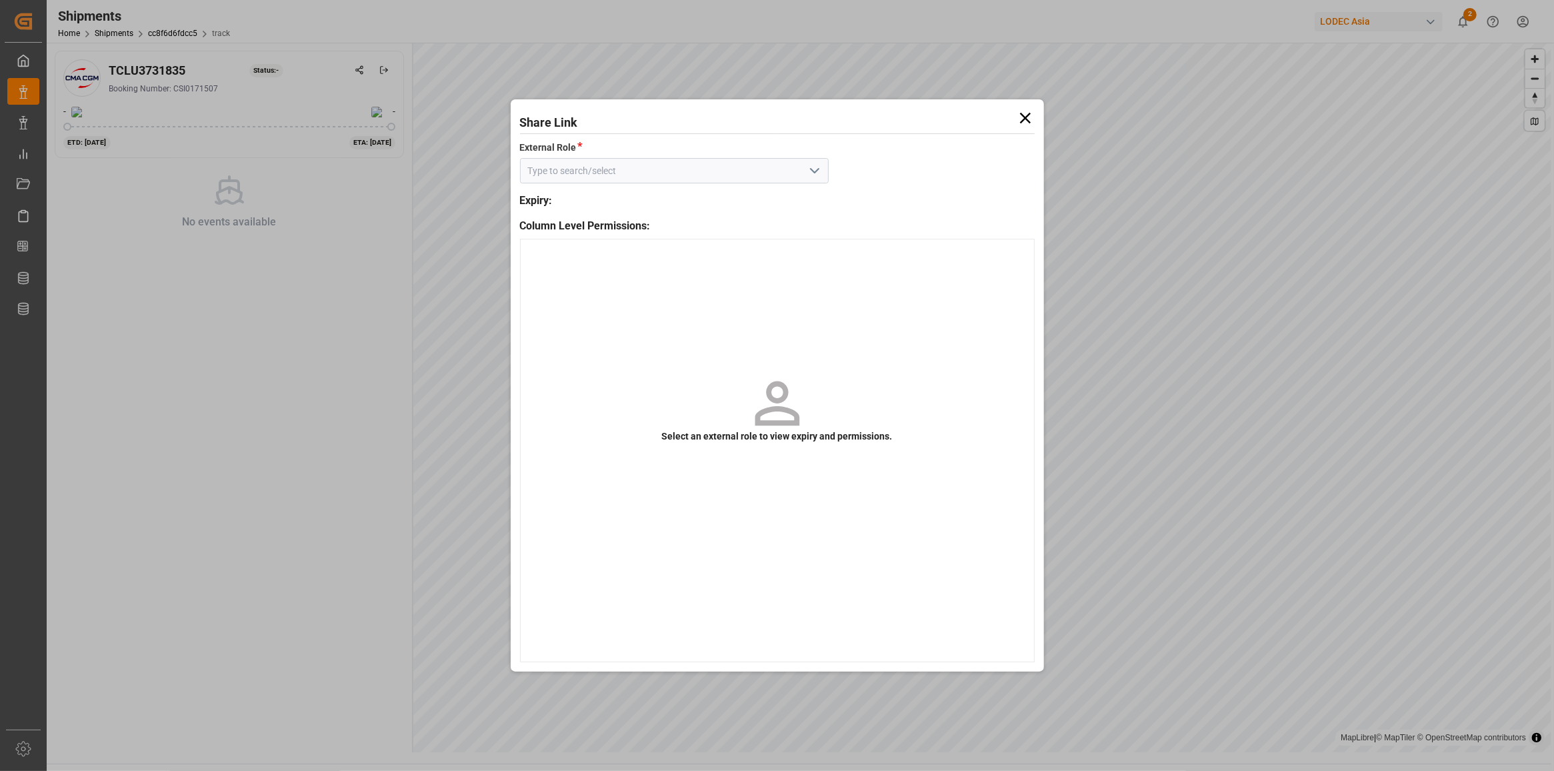
click at [814, 165] on icon "open menu" at bounding box center [815, 171] width 16 height 16
click at [772, 200] on div "Default tracking role - shipment" at bounding box center [674, 200] width 307 height 30
type input "Default tracking role - shipment"
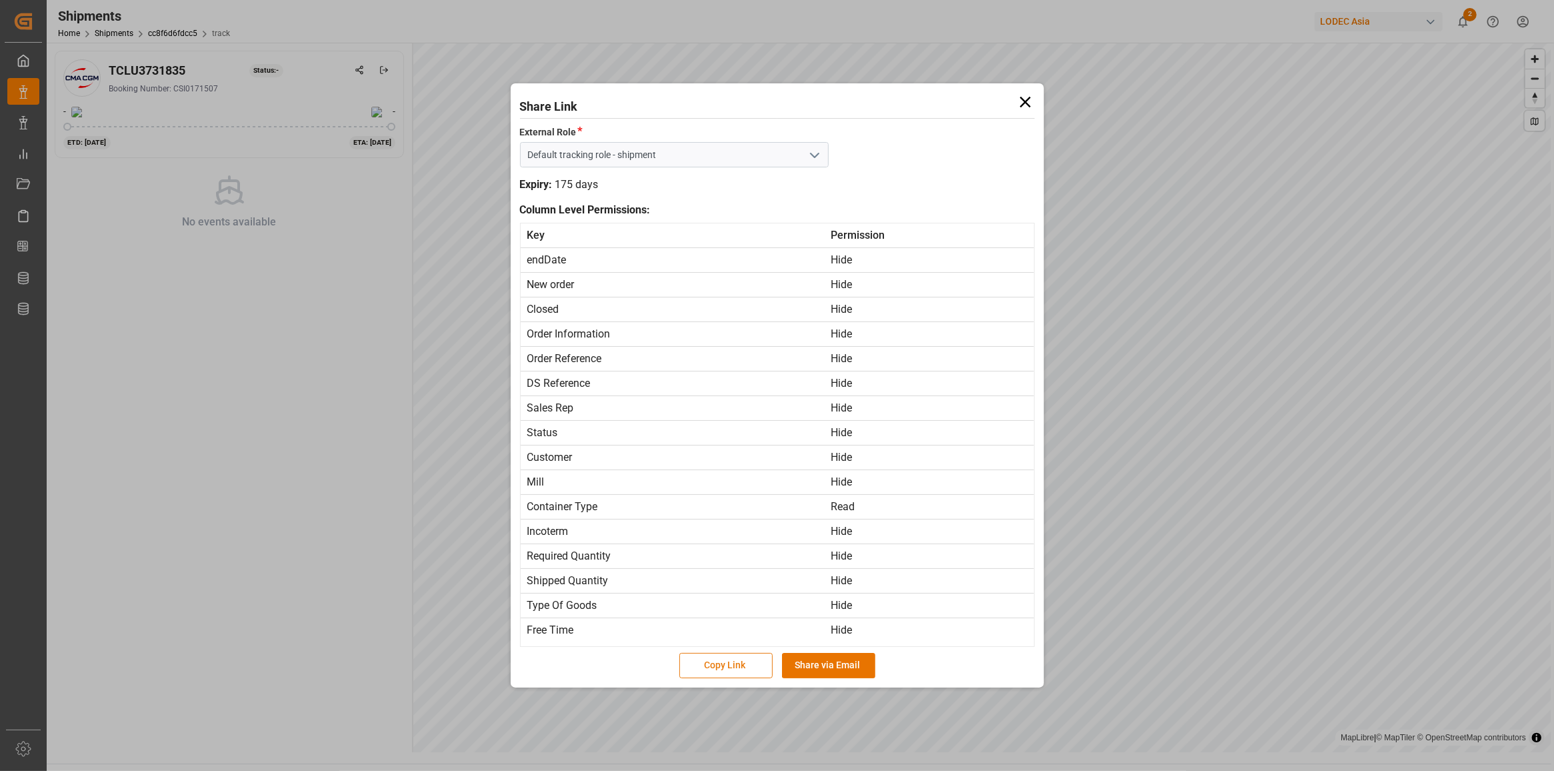
click at [739, 667] on button "Copy Link" at bounding box center [725, 665] width 93 height 25
click at [1029, 93] on icon at bounding box center [1025, 102] width 19 height 19
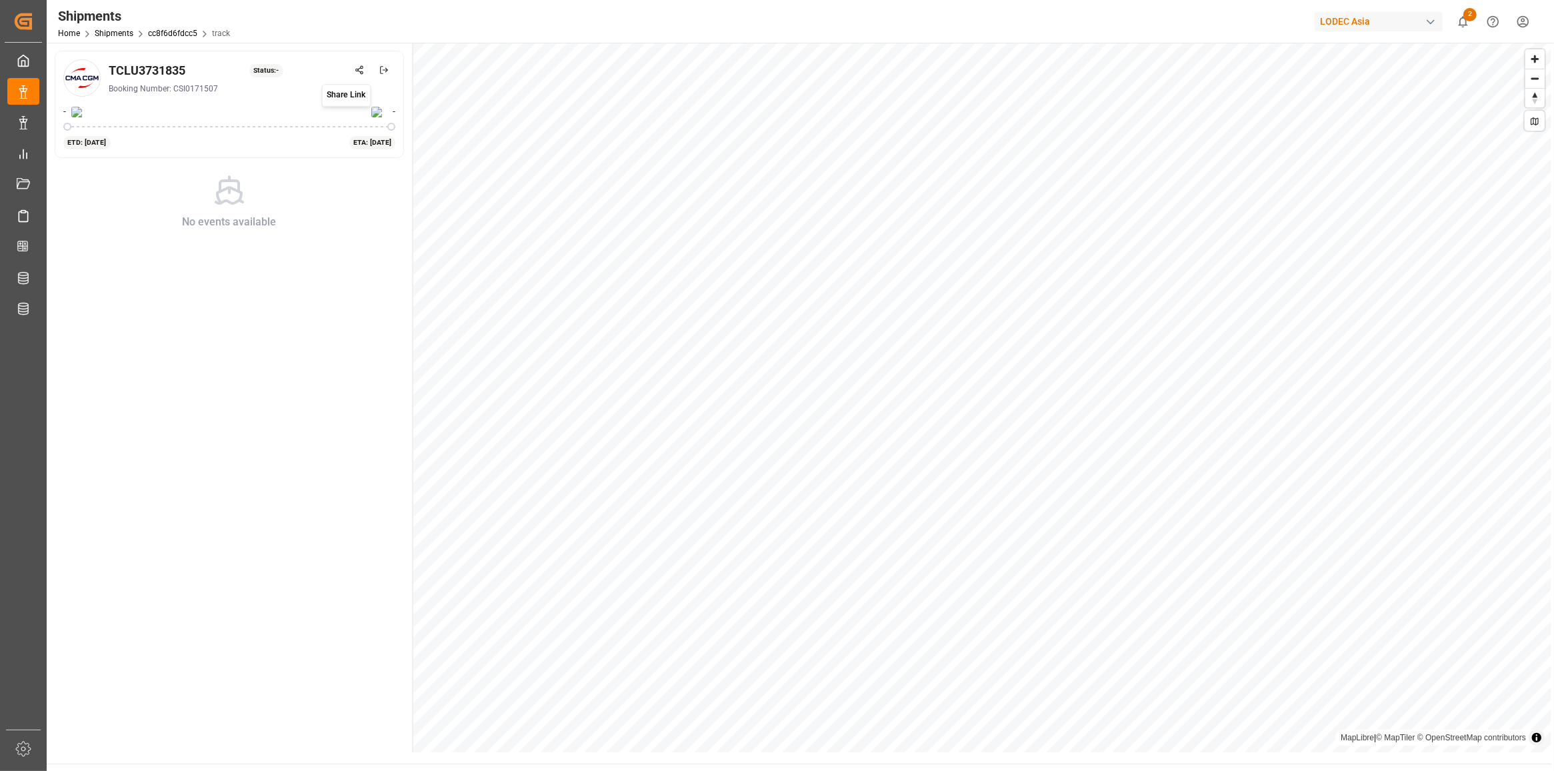
click at [371, 277] on div "TCLU3731835 Status: - Share Link Share Link Booking Number: CSI0171507 - - ETD:…" at bounding box center [230, 397] width 367 height 709
